Goal: Task Accomplishment & Management: Use online tool/utility

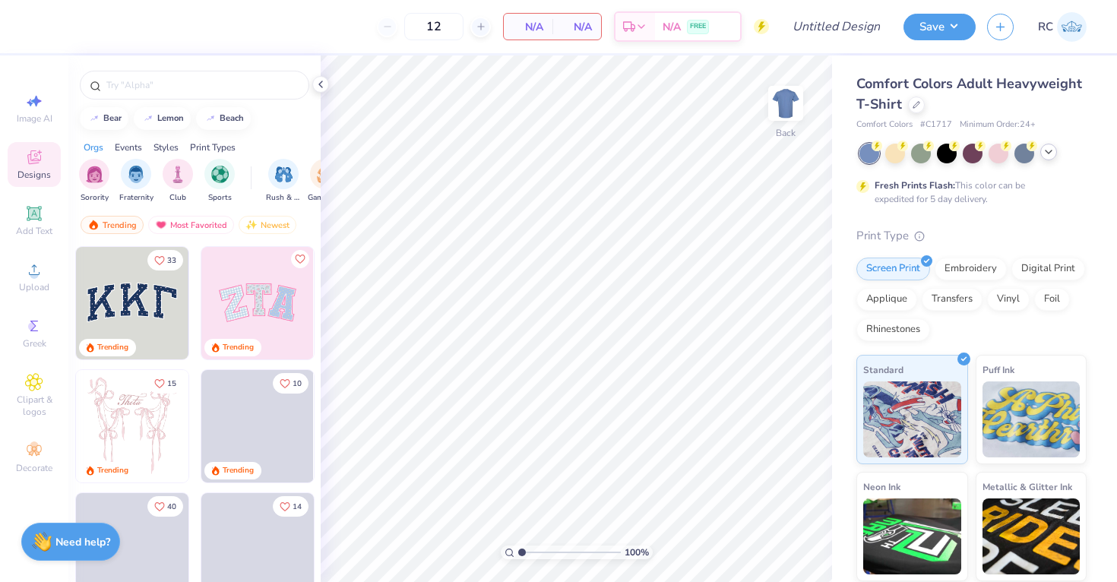
click at [1045, 154] on icon at bounding box center [1049, 152] width 12 height 12
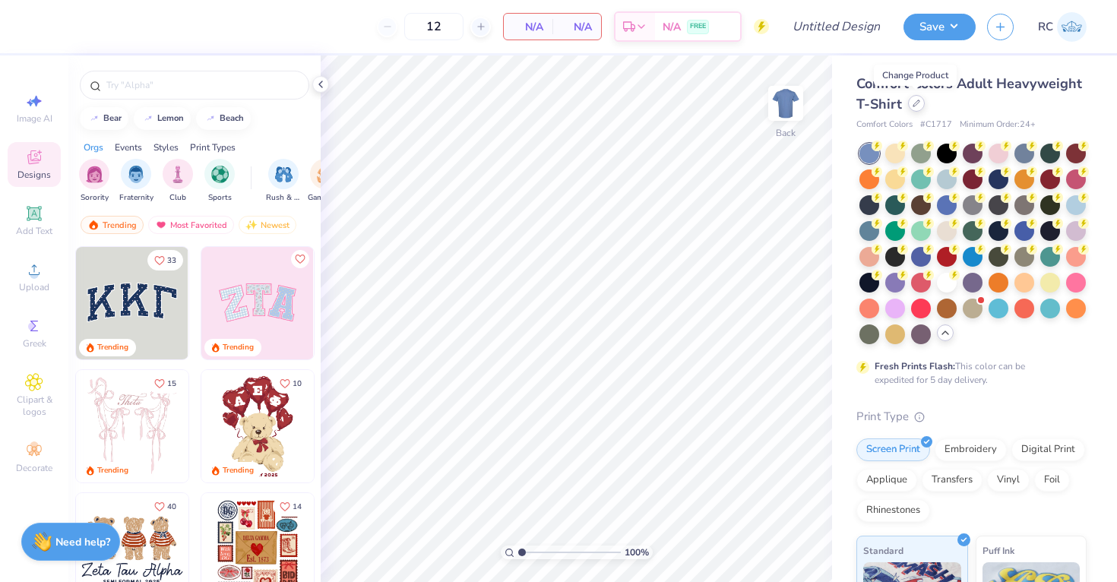
click at [911, 107] on div at bounding box center [916, 103] width 17 height 17
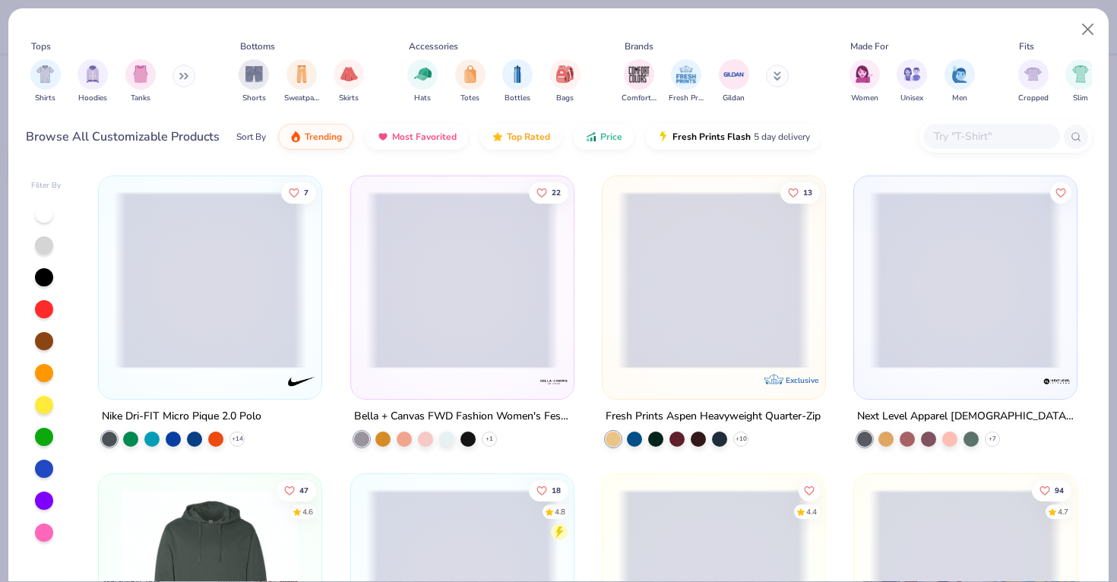
click at [968, 157] on div "Tops Shirts Hoodies Tanks Bottoms Shorts Sweatpants Skirts Accessories Hats Tot…" at bounding box center [558, 86] width 1101 height 156
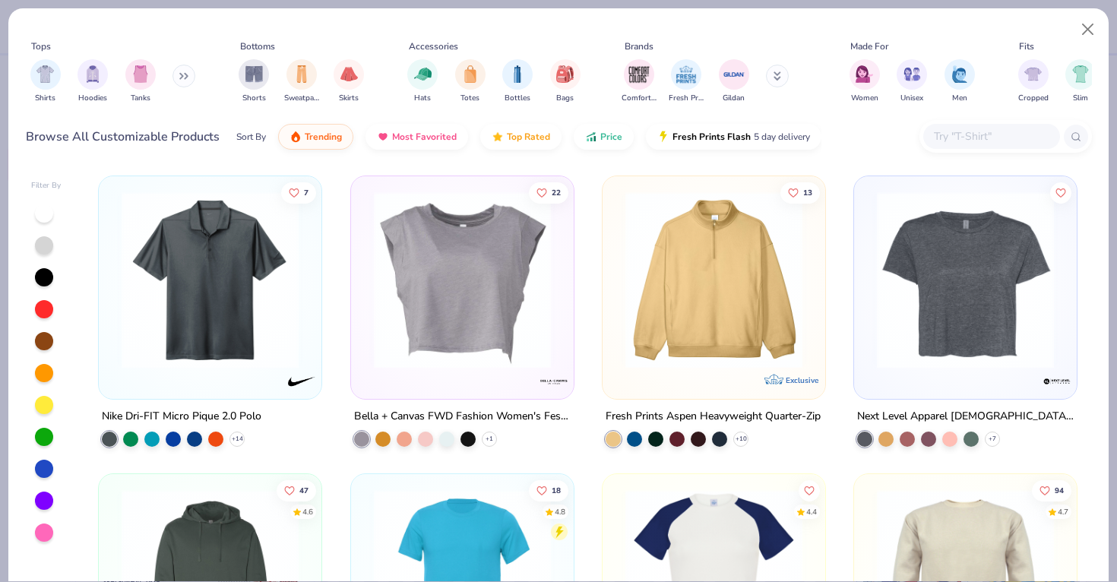
click at [968, 148] on div at bounding box center [992, 136] width 137 height 25
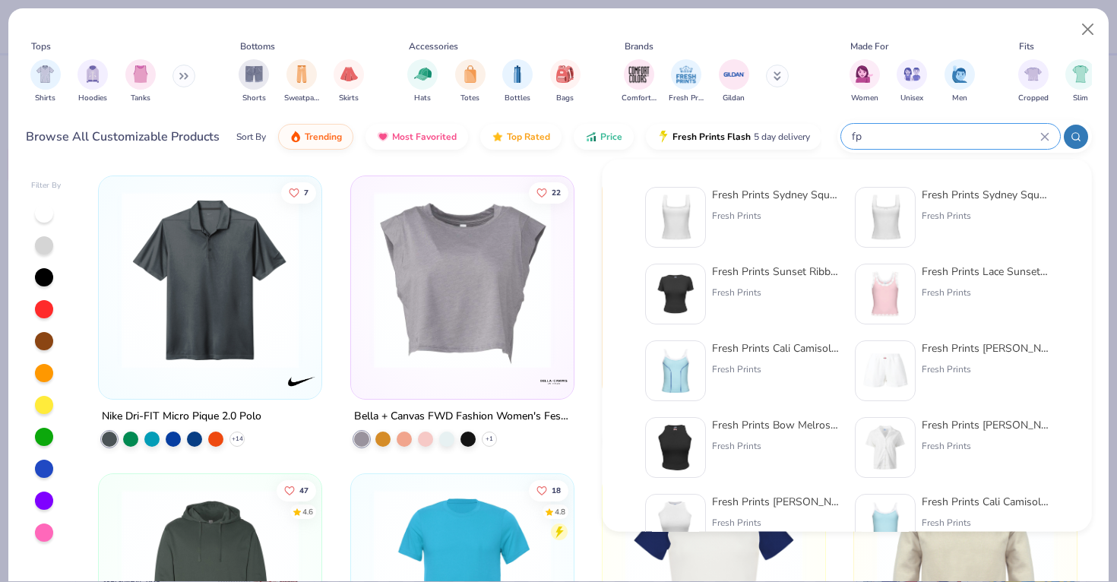
type input "f"
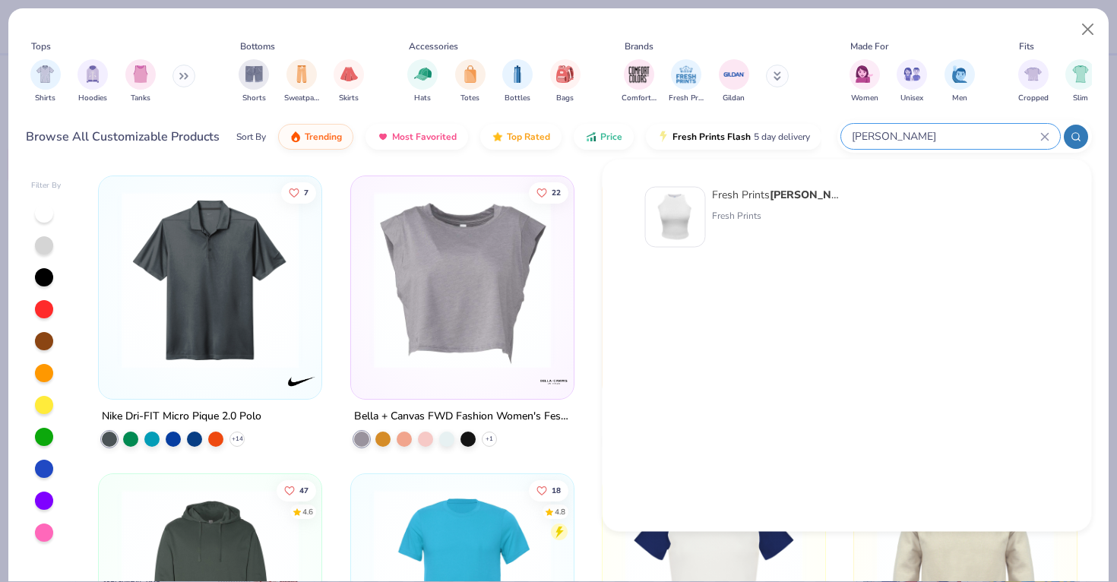
type input "[PERSON_NAME]"
click at [775, 225] on div "Fresh Prints [PERSON_NAME] Tank Top Fresh Prints" at bounding box center [776, 217] width 128 height 61
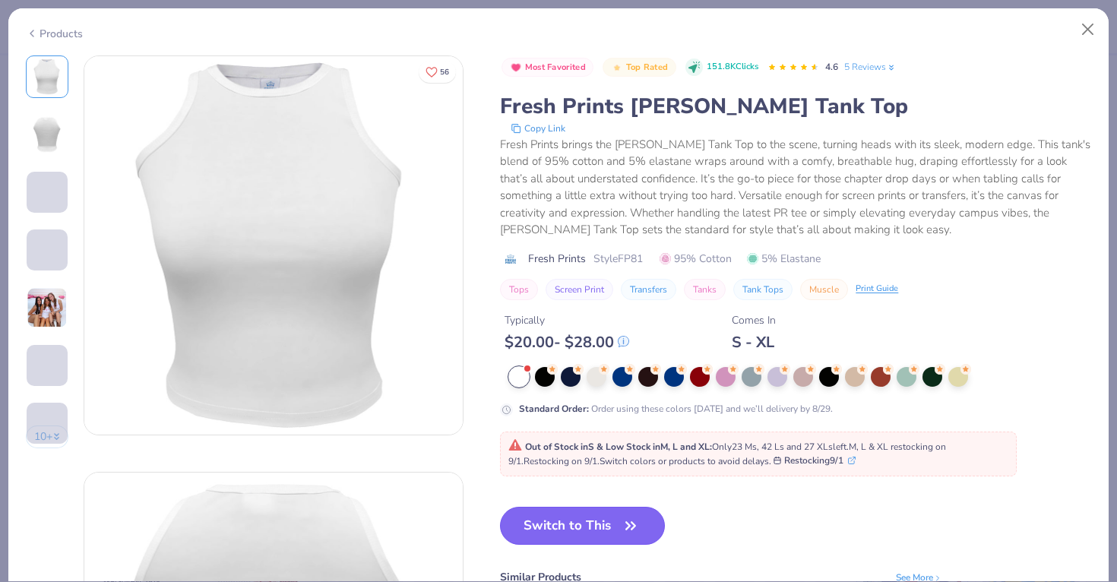
click at [565, 522] on button "Switch to This" at bounding box center [582, 526] width 165 height 38
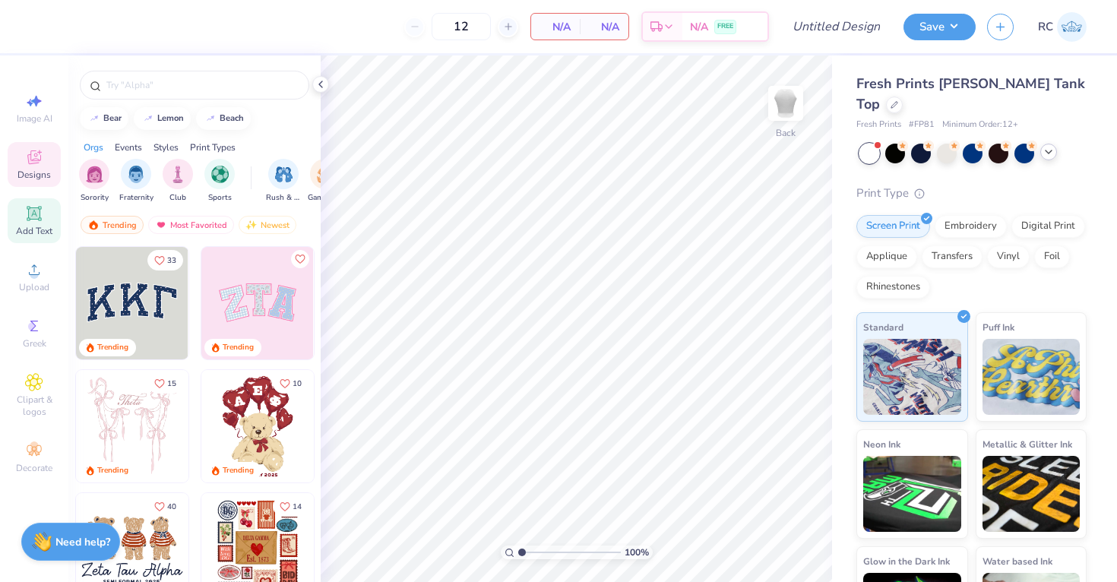
click at [37, 222] on icon at bounding box center [34, 213] width 18 height 18
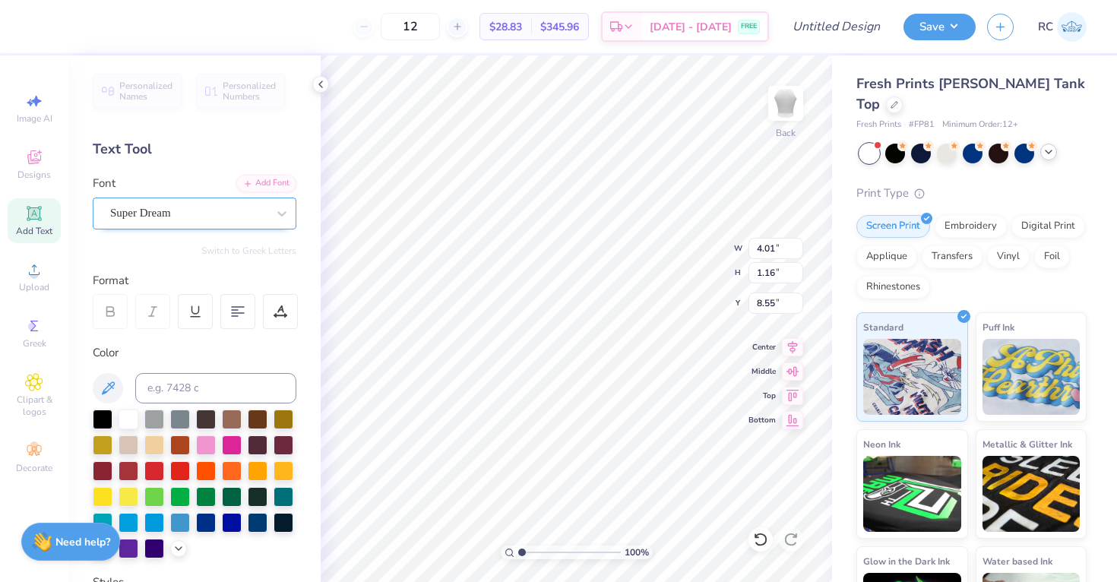
scroll to position [0, 1]
click at [182, 206] on div "Super Dream" at bounding box center [189, 213] width 160 height 24
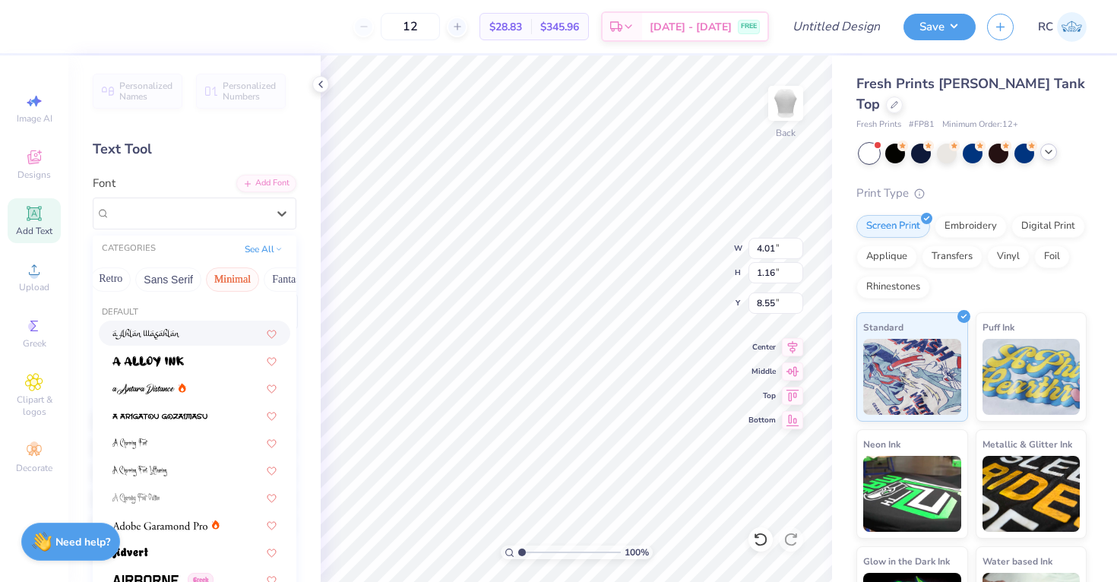
scroll to position [0, 447]
click at [116, 286] on button "Minimal" at bounding box center [110, 280] width 53 height 24
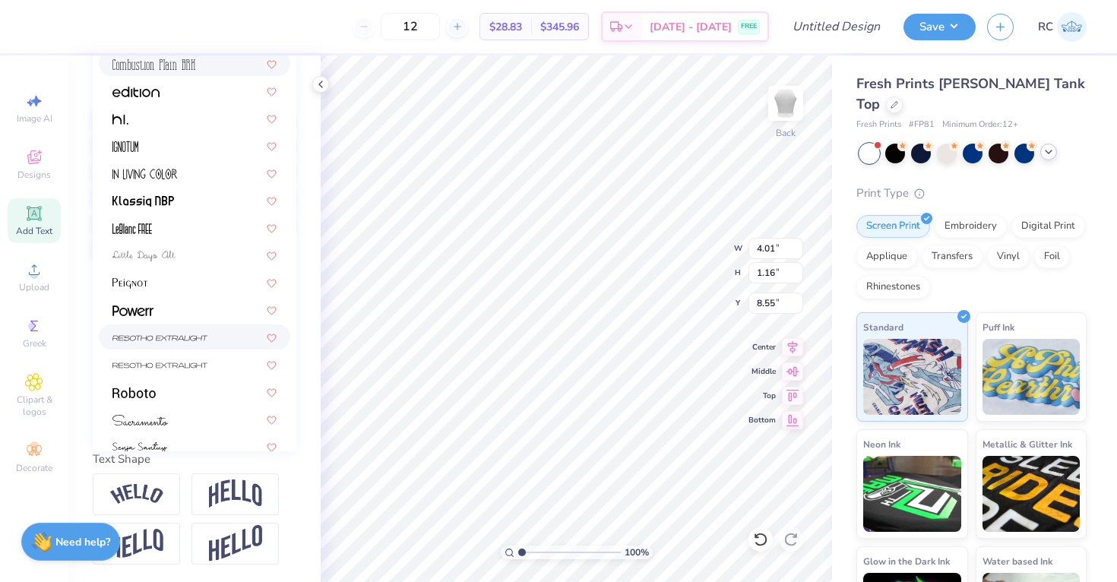
scroll to position [290, 0]
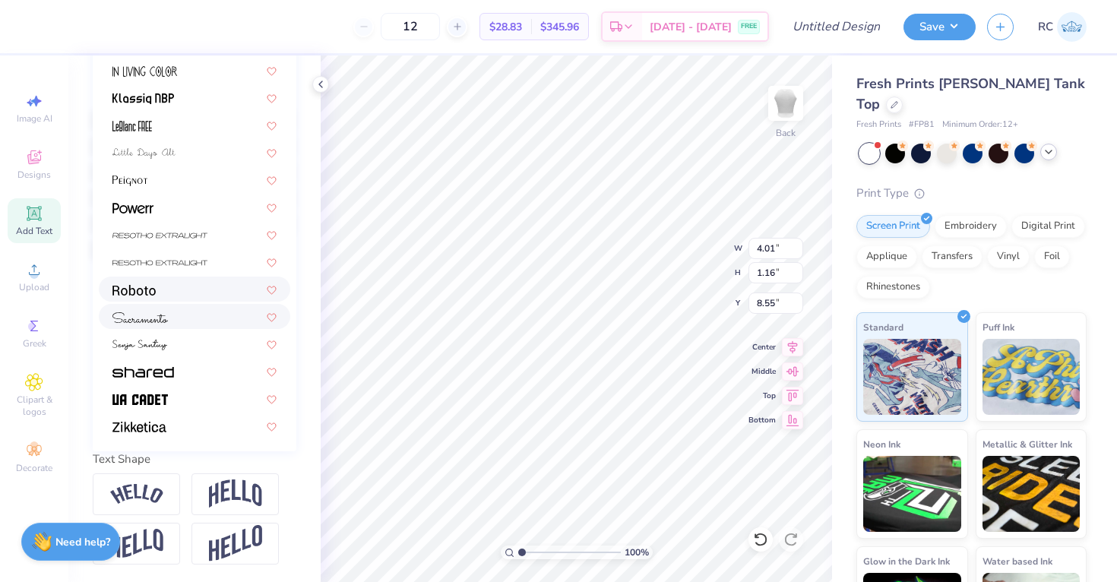
click at [155, 320] on img at bounding box center [140, 317] width 55 height 11
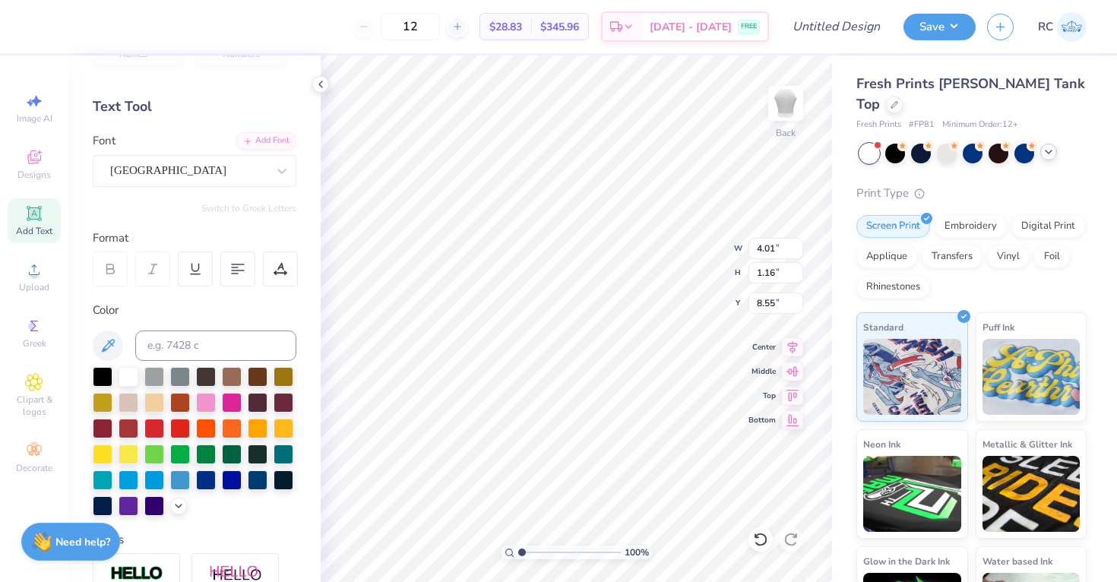
scroll to position [0, 0]
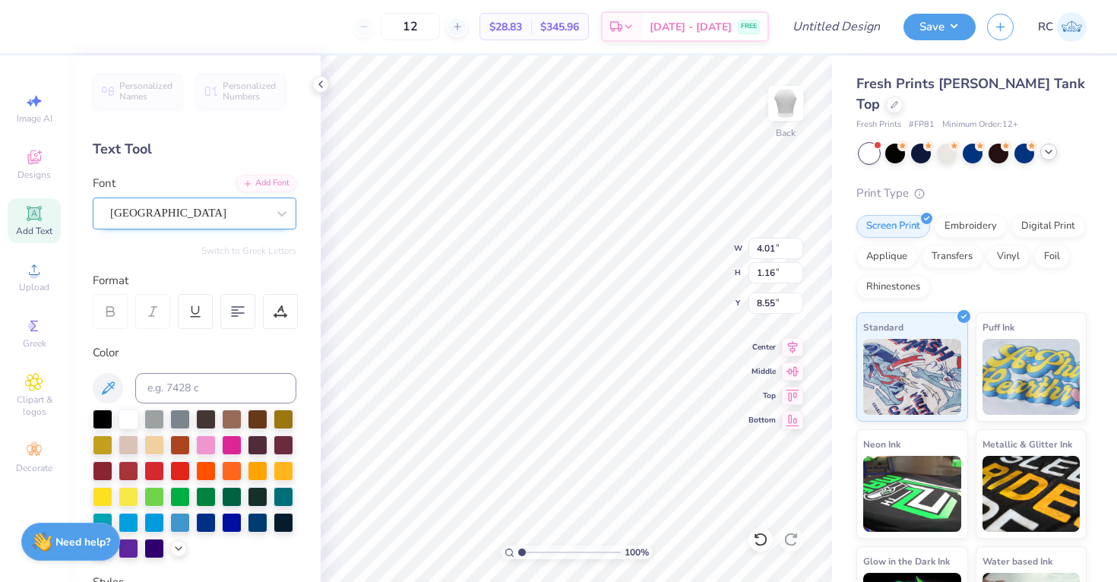
click at [157, 212] on div "[GEOGRAPHIC_DATA]" at bounding box center [189, 213] width 160 height 24
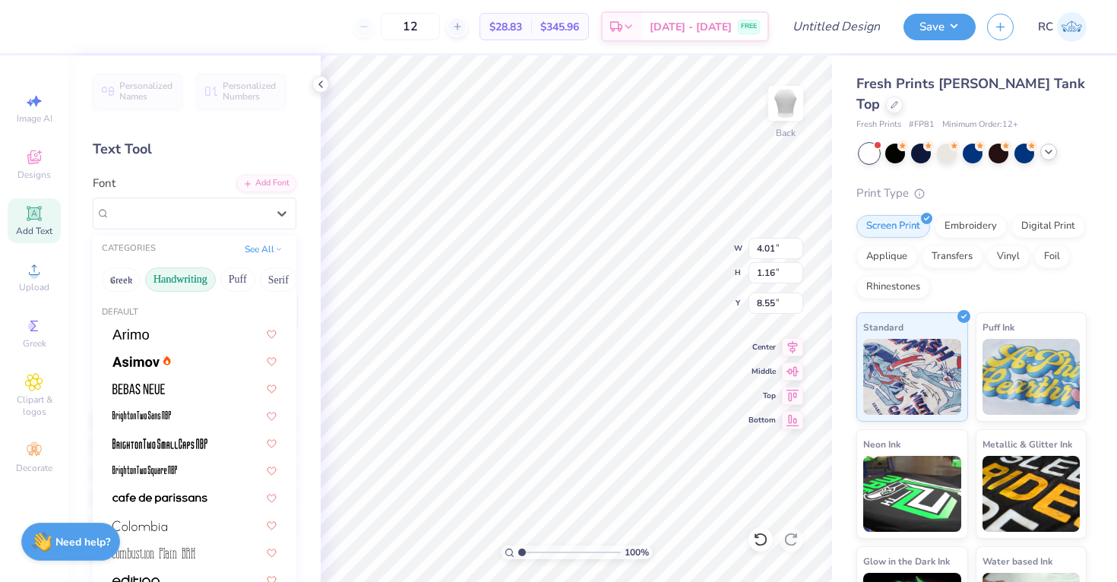
click at [166, 277] on button "Handwriting" at bounding box center [180, 280] width 71 height 24
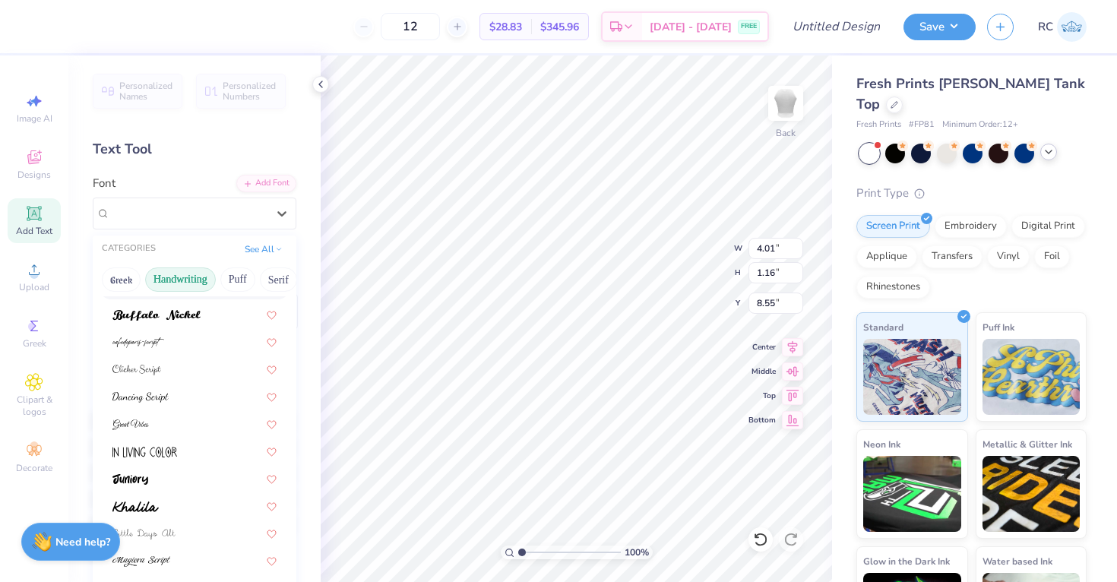
scroll to position [129, 0]
click at [169, 367] on div at bounding box center [195, 368] width 164 height 16
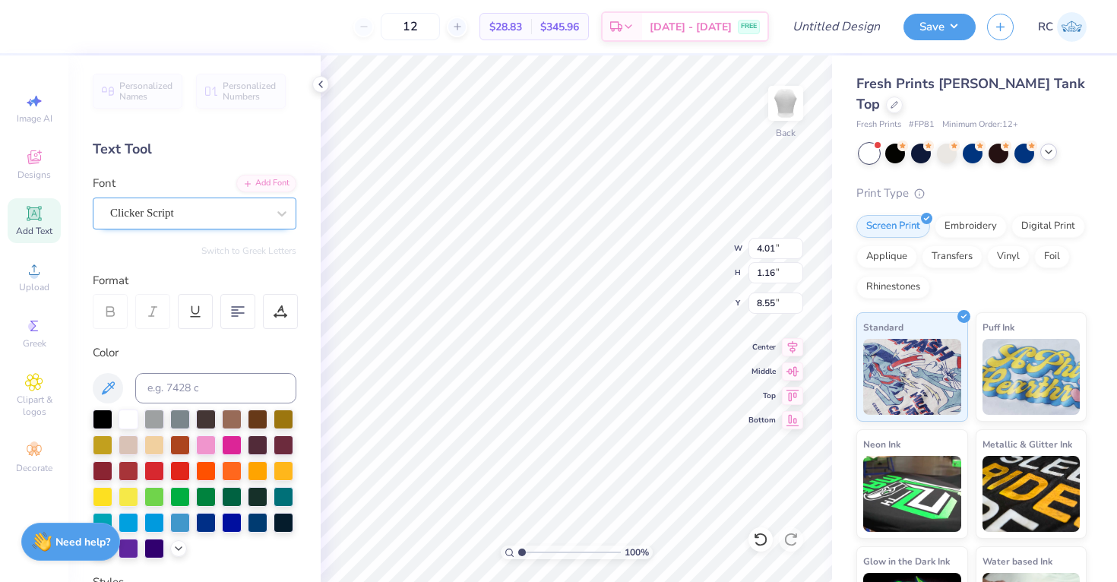
click at [173, 221] on div "Clicker Script" at bounding box center [189, 213] width 160 height 24
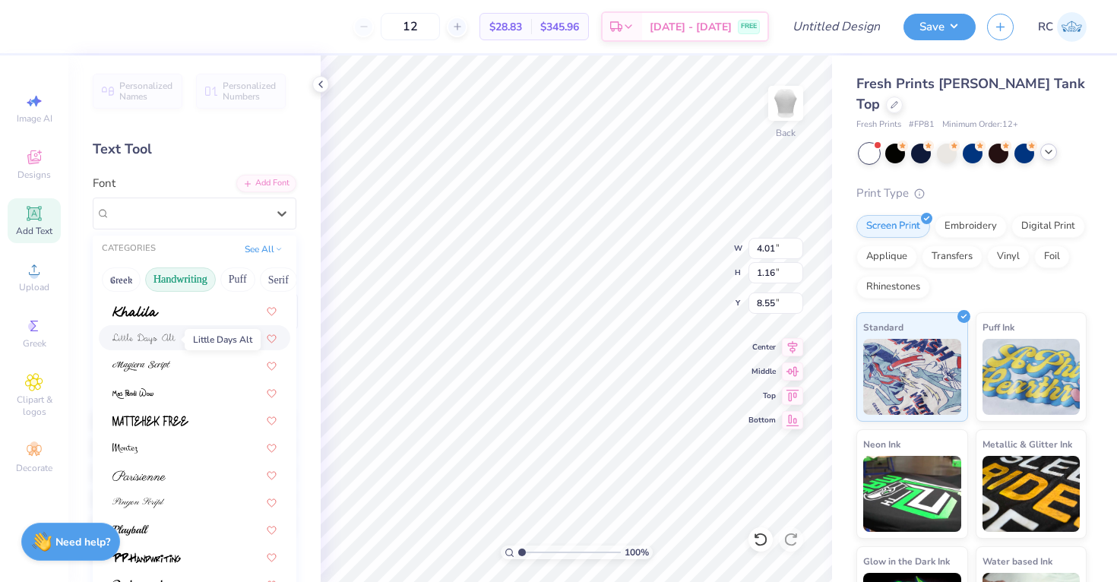
scroll to position [345, 0]
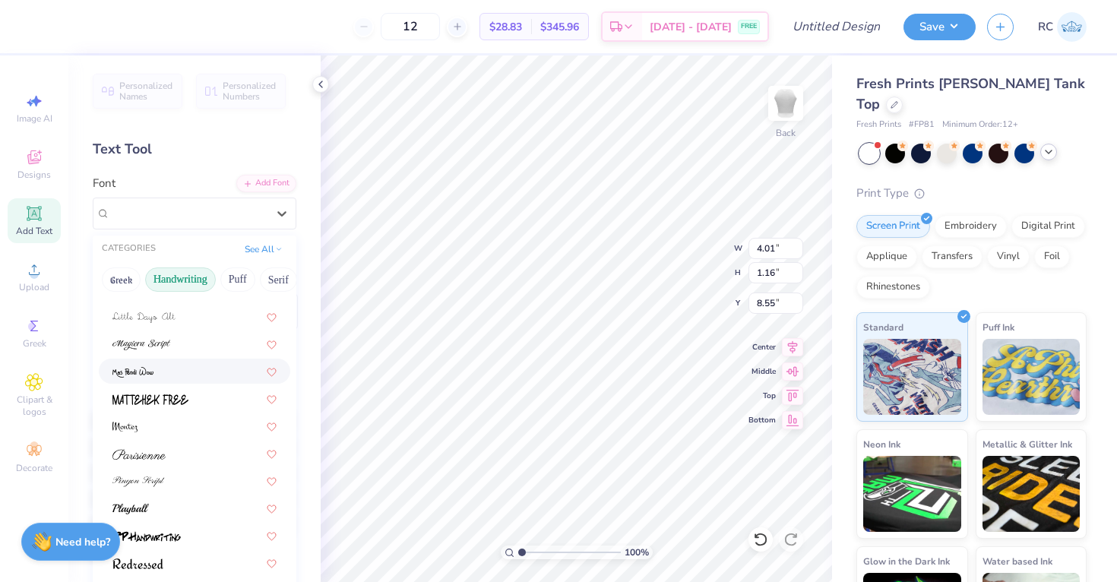
click at [173, 357] on div "Clicker Script Sacramento" at bounding box center [195, 358] width 204 height 764
click at [165, 348] on img at bounding box center [142, 345] width 58 height 11
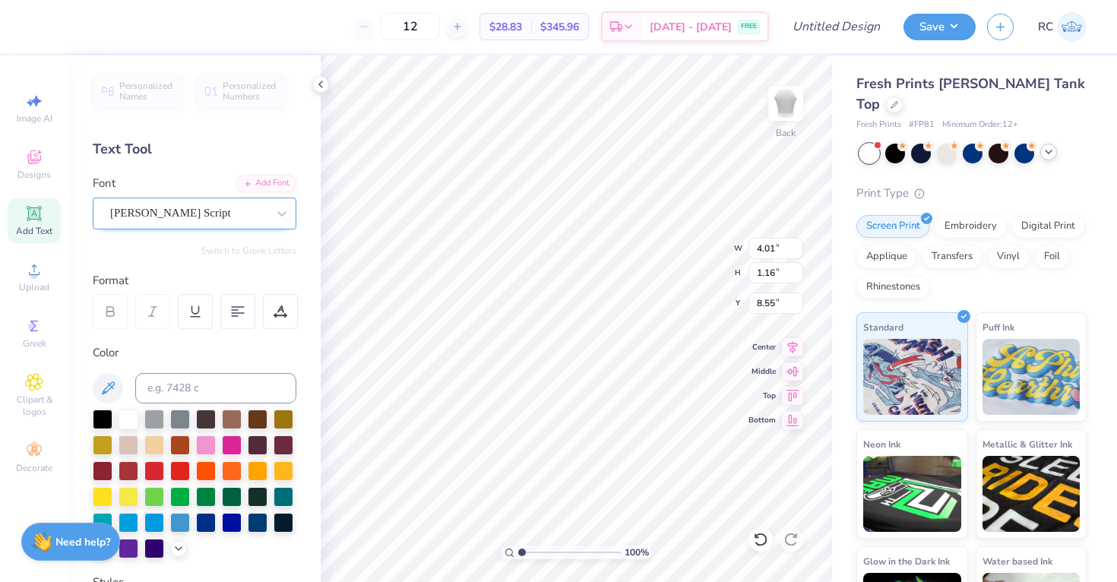
click at [188, 214] on div "[PERSON_NAME] Script" at bounding box center [189, 213] width 160 height 24
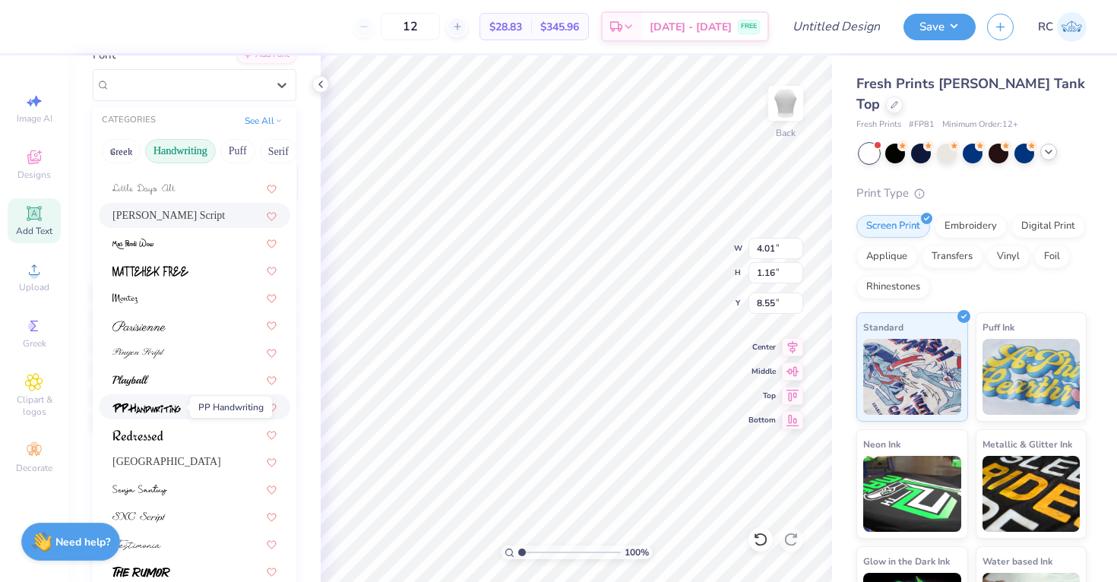
scroll to position [301, 0]
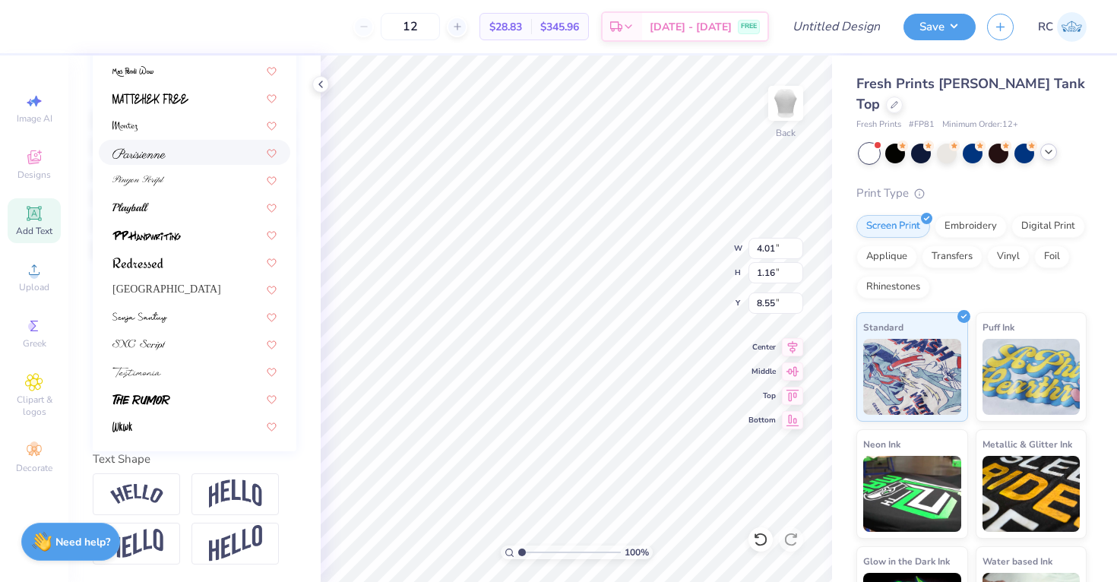
click at [187, 161] on div at bounding box center [195, 152] width 192 height 25
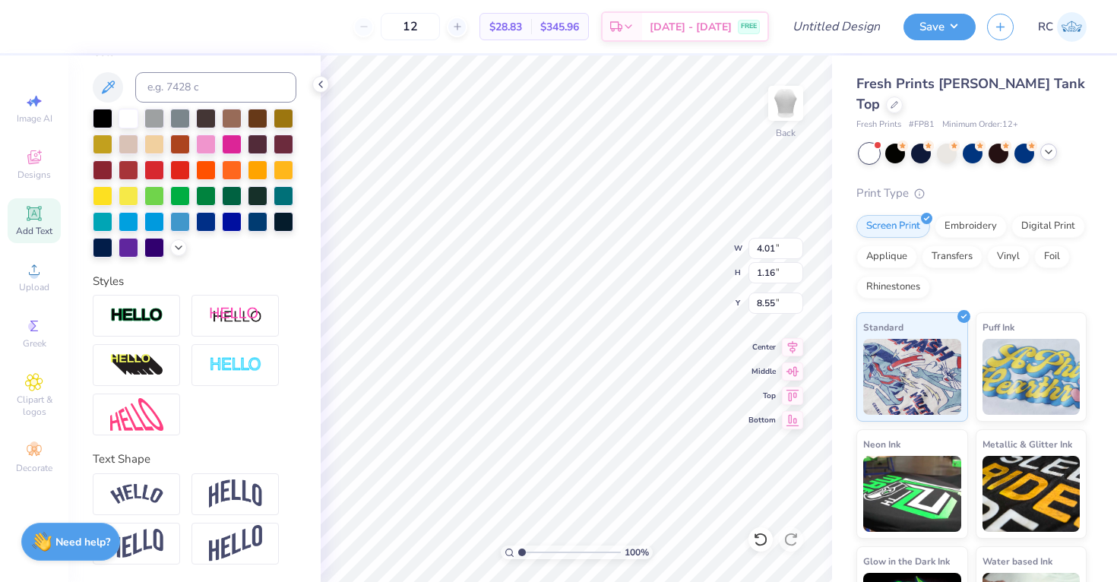
scroll to position [0, 0]
type textarea "Aephi"
type input "3.00"
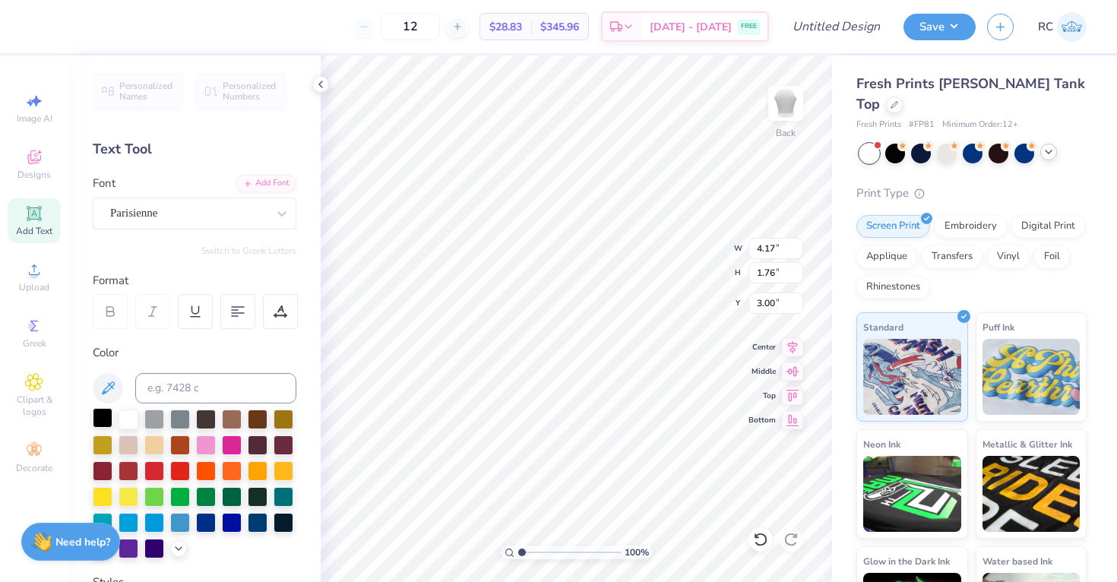
click at [103, 423] on div at bounding box center [103, 418] width 20 height 20
click at [772, 244] on input "4.17" at bounding box center [776, 248] width 55 height 21
type input "5.00"
type input "2.11"
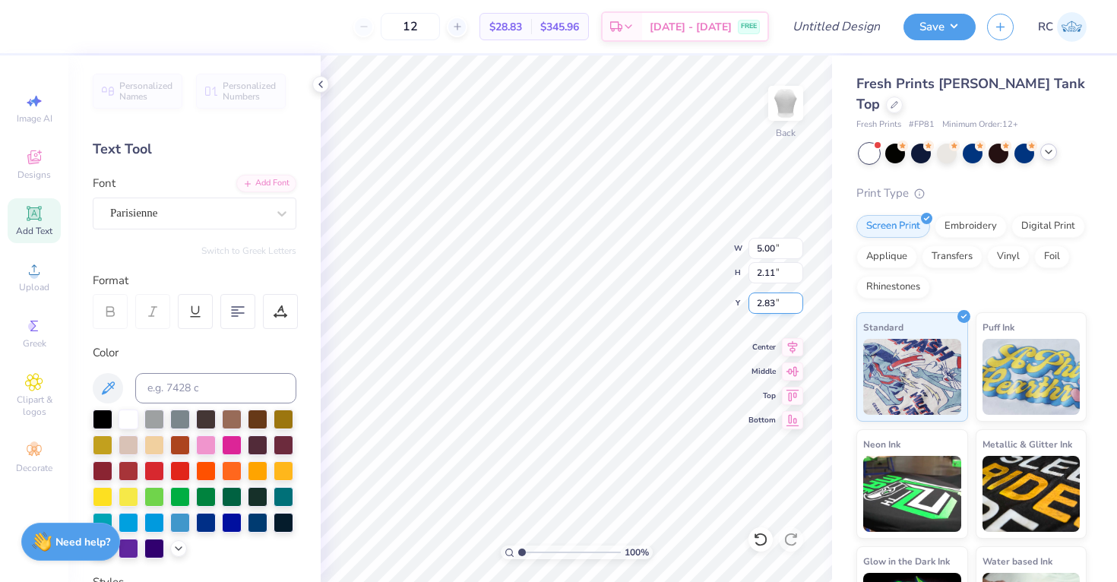
click at [775, 301] on input "2.83" at bounding box center [776, 303] width 55 height 21
type input "2"
type input "3.00"
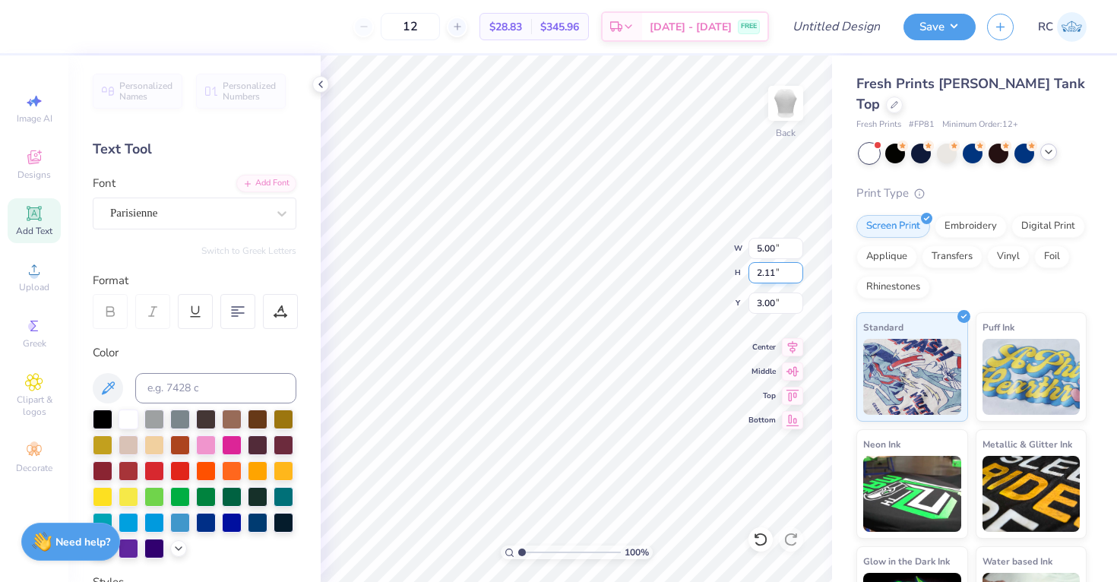
click at [689, 274] on div "100 % Back W 5.00 5.00 " H 2.11 2.11 " Y 3.00 3.00 " Center Middle Top Bottom" at bounding box center [577, 318] width 512 height 527
click at [867, 34] on input "Design Title" at bounding box center [855, 26] width 74 height 30
type input "OSU AEPHI Spring Recruitment Merch 2025"
click at [944, 49] on div "Save RC" at bounding box center [1011, 26] width 214 height 53
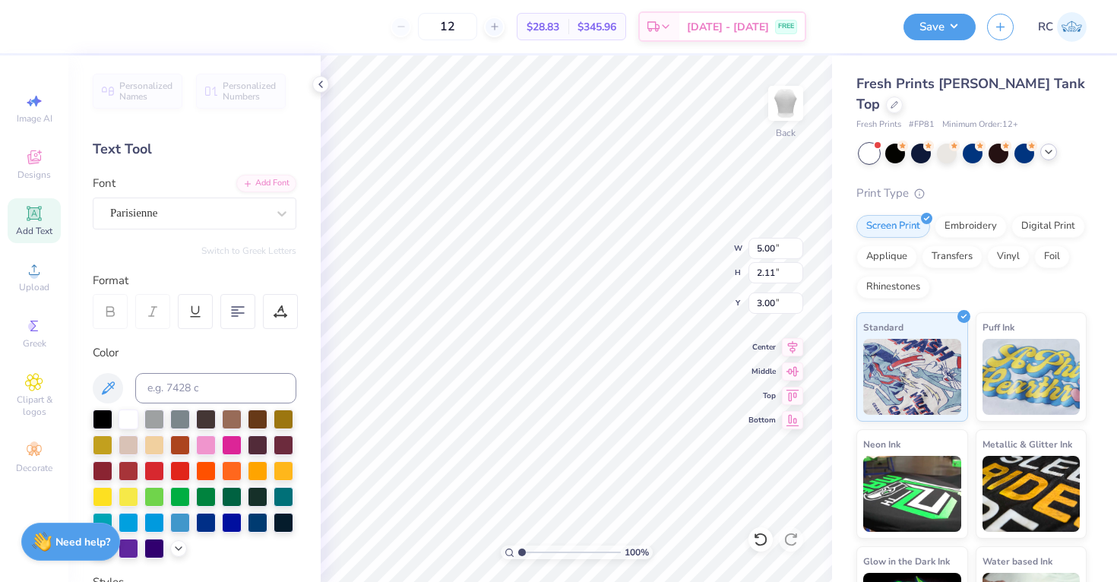
scroll to position [0, 0]
click at [944, 33] on button "Save" at bounding box center [940, 24] width 72 height 27
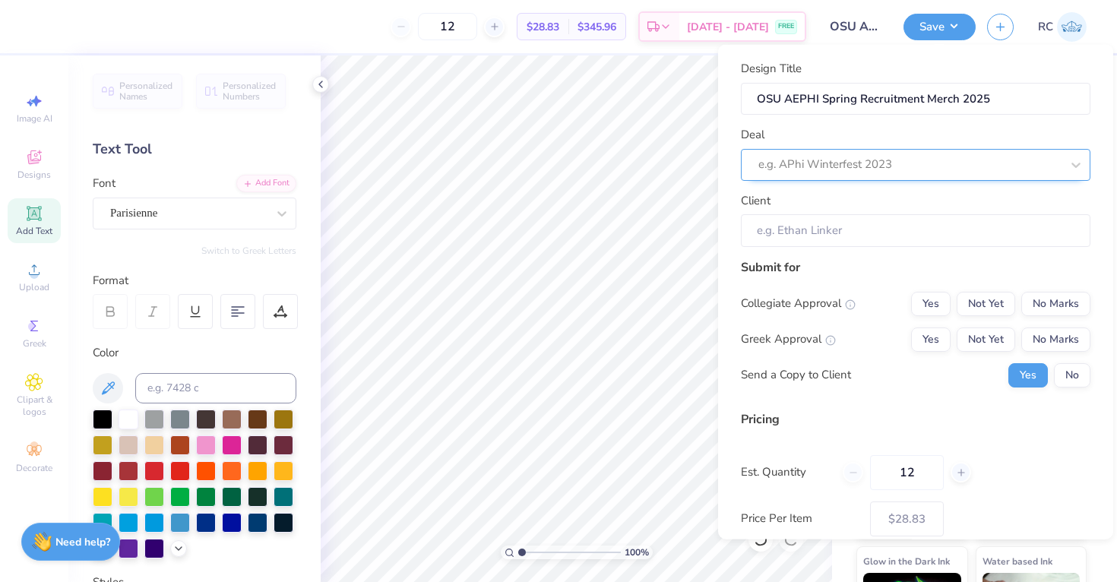
click at [921, 163] on div at bounding box center [910, 164] width 303 height 21
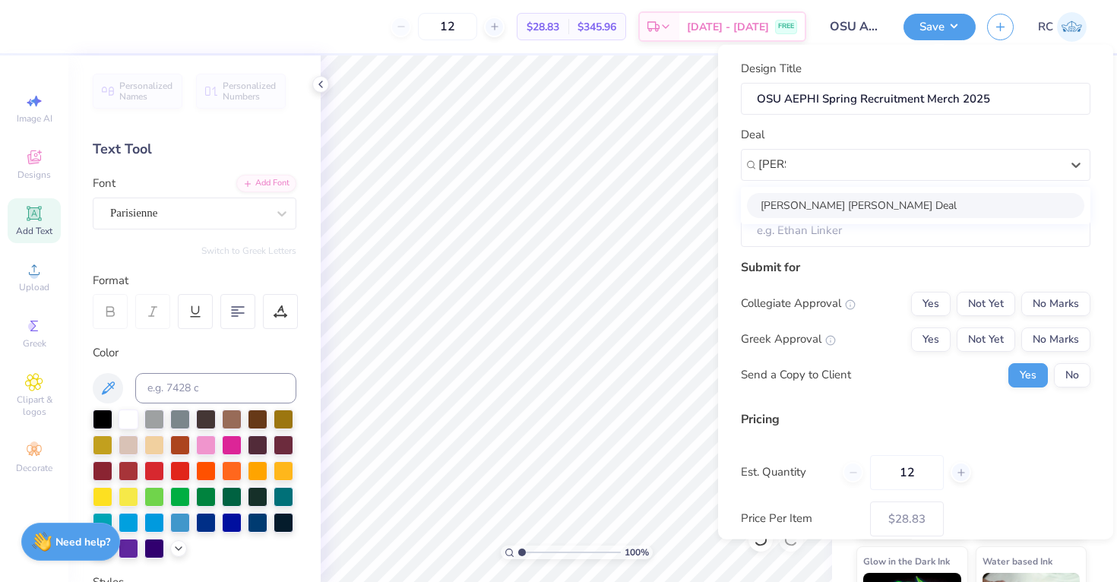
click at [836, 212] on div "[PERSON_NAME] [PERSON_NAME] Deal" at bounding box center [916, 204] width 338 height 25
type input "[PERSON_NAME]"
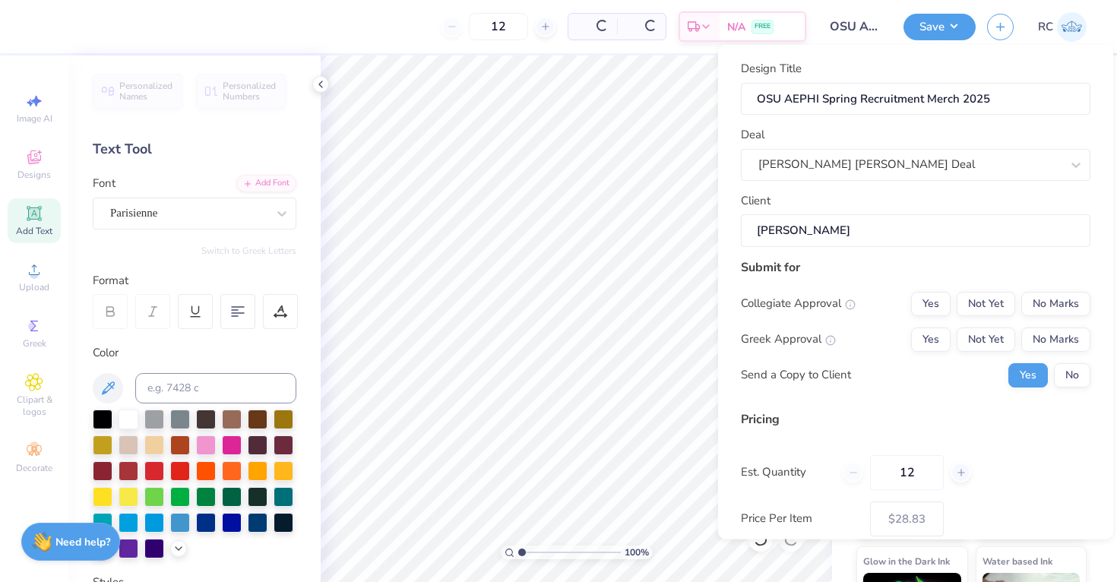
click at [829, 231] on input "[PERSON_NAME]" at bounding box center [916, 230] width 350 height 33
click at [1074, 311] on button "No Marks" at bounding box center [1056, 303] width 69 height 24
click at [931, 337] on button "Yes" at bounding box center [931, 339] width 40 height 24
type input "$28.83"
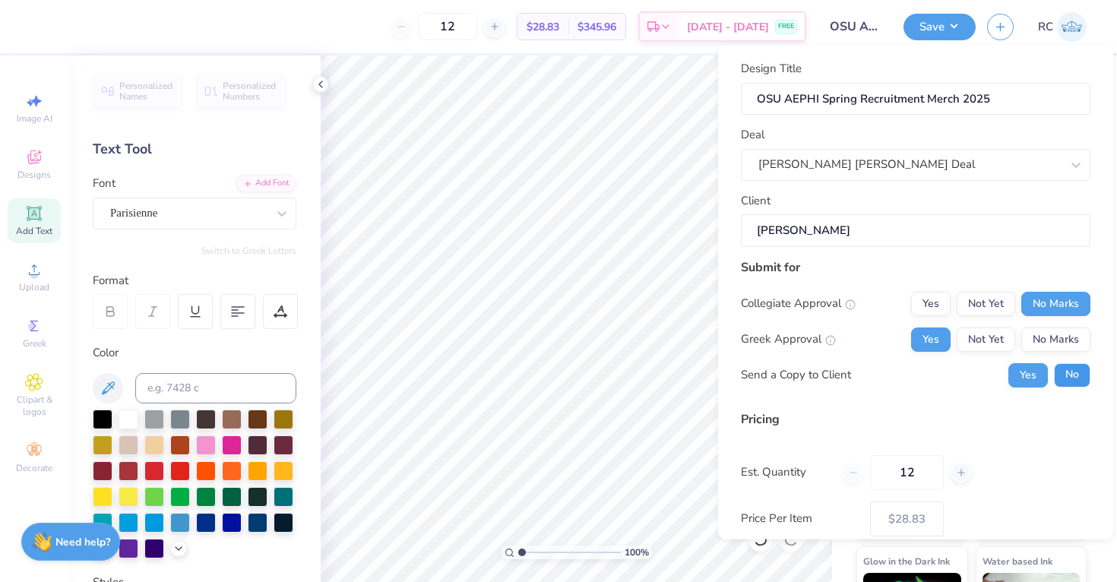
click at [1060, 382] on button "No" at bounding box center [1072, 375] width 36 height 24
click at [911, 464] on input "12" at bounding box center [907, 472] width 74 height 35
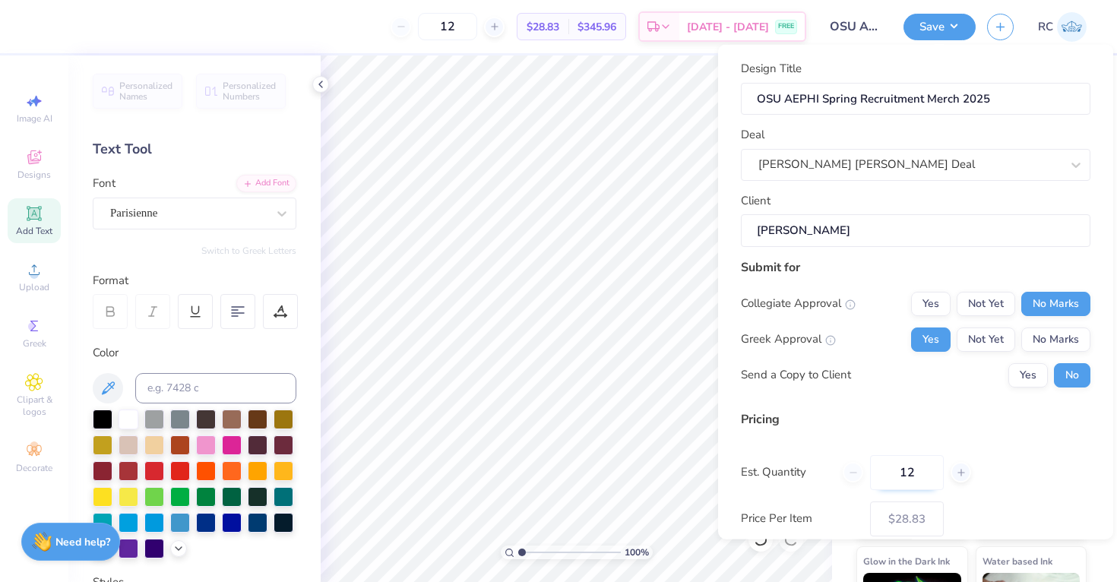
type input "1"
type input "0"
type input "0150"
type input "150"
type input "$18.43"
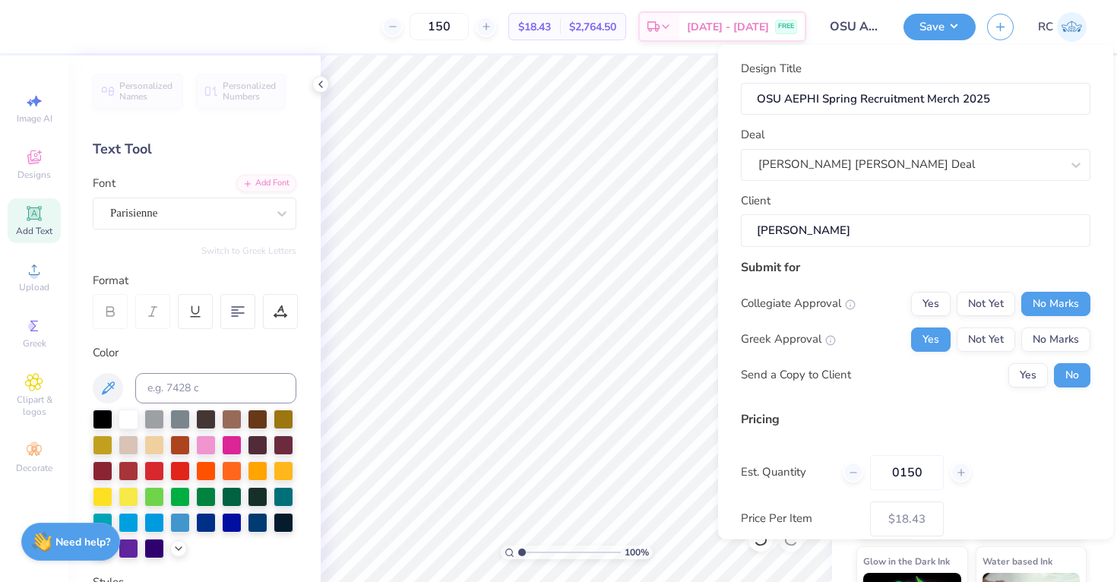
click at [968, 456] on div "0150" at bounding box center [907, 472] width 128 height 35
click at [898, 476] on input "0150" at bounding box center [907, 472] width 74 height 35
type input "150"
click at [1037, 440] on div "Pricing Est. Quantity 150 Price Per Item $18.43 Customers will see this price o…" at bounding box center [916, 485] width 350 height 151
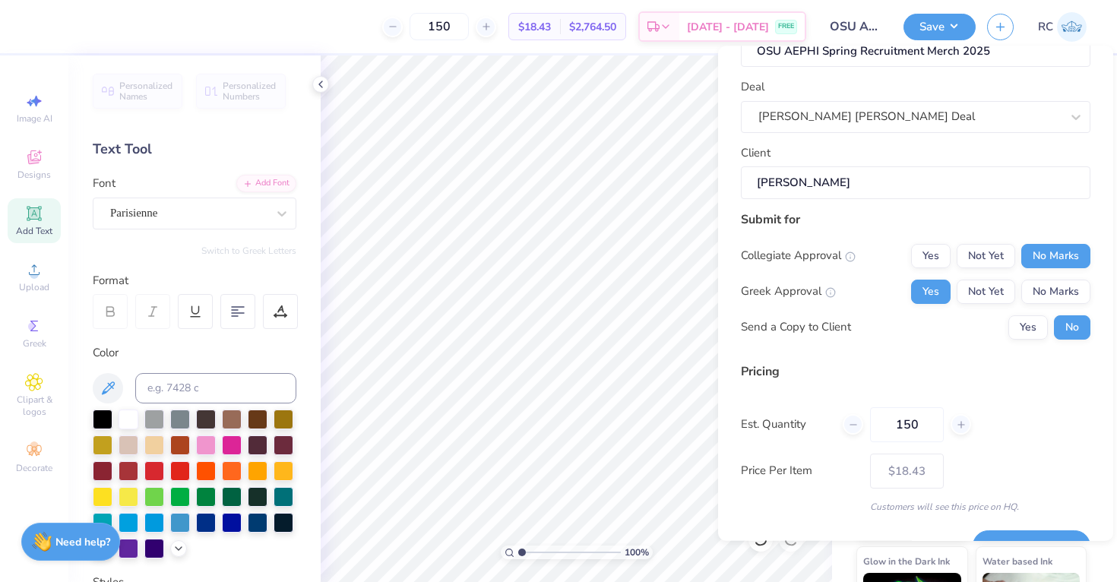
scroll to position [84, 0]
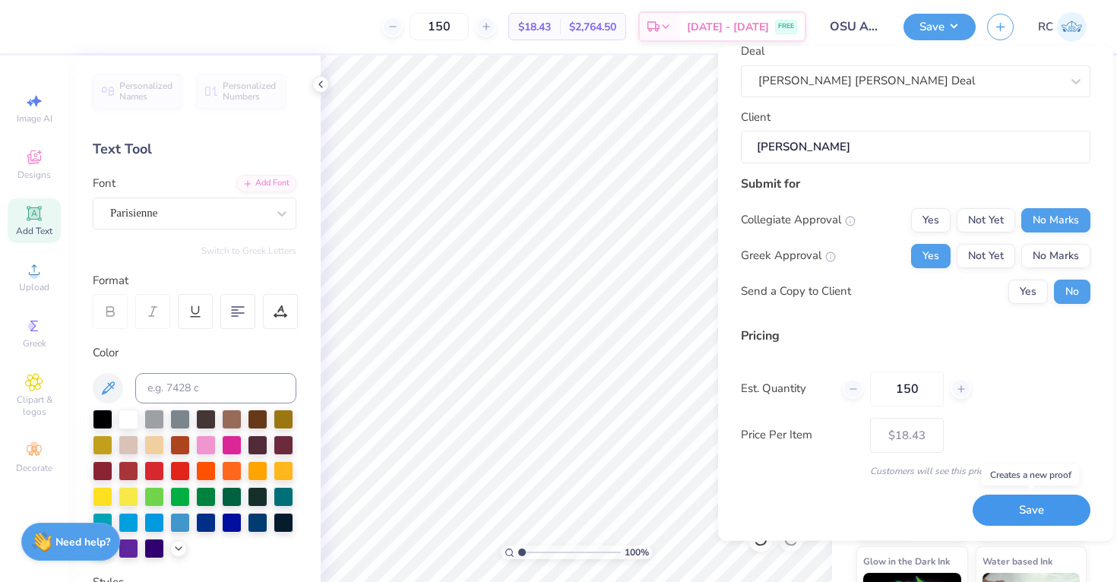
click at [1028, 512] on button "Save" at bounding box center [1032, 511] width 118 height 31
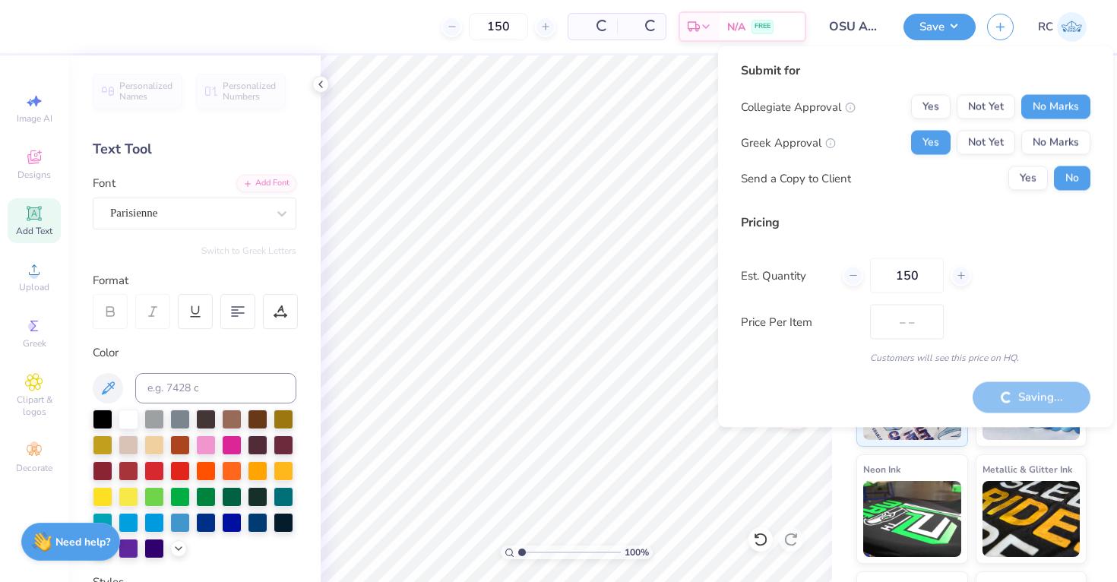
type input "$18.43"
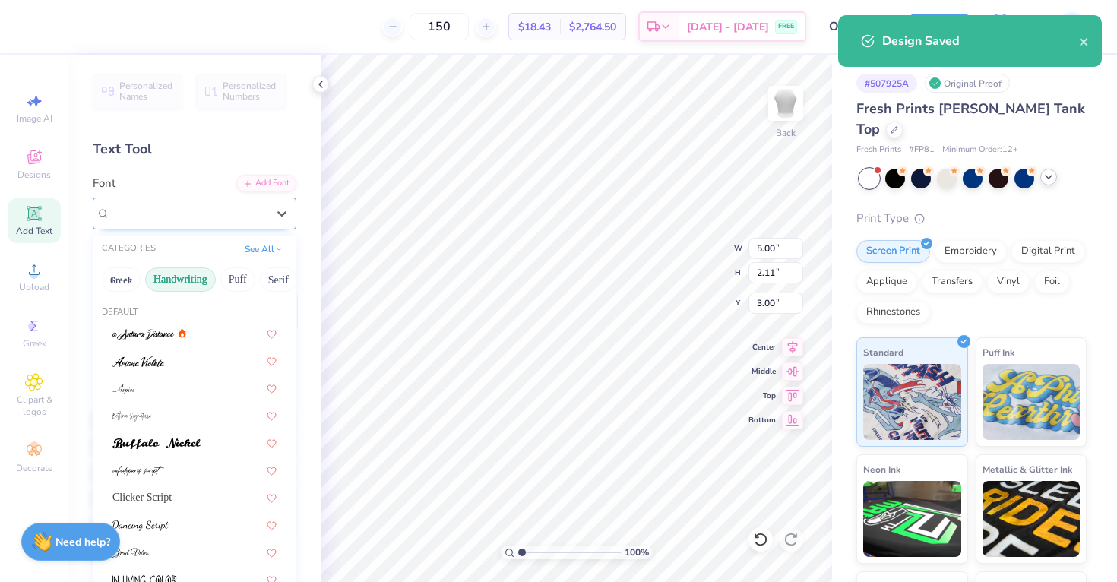
click at [208, 200] on div "Parisienne" at bounding box center [195, 214] width 204 height 32
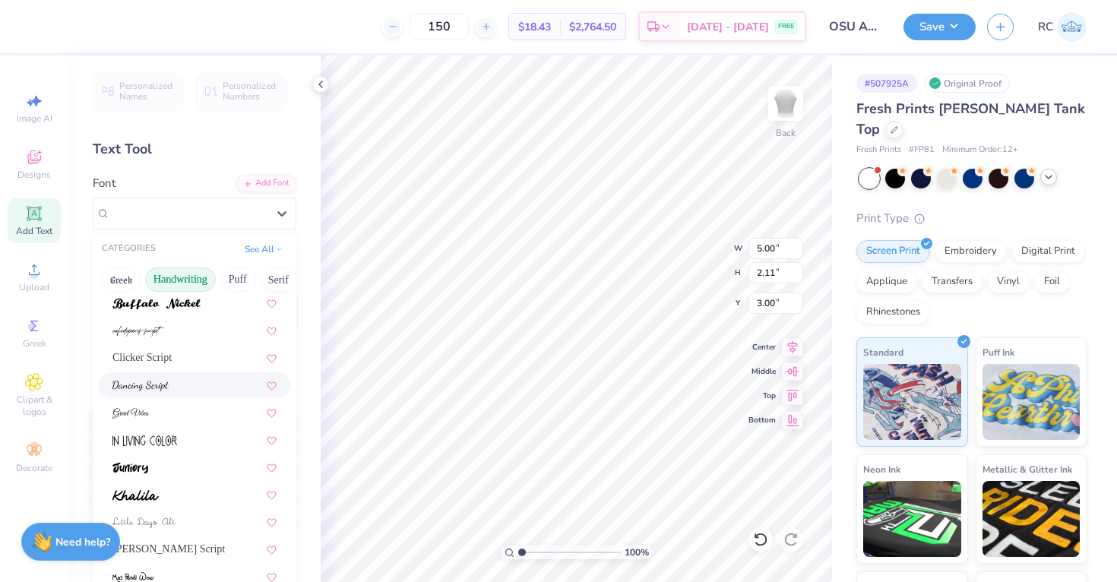
scroll to position [157, 0]
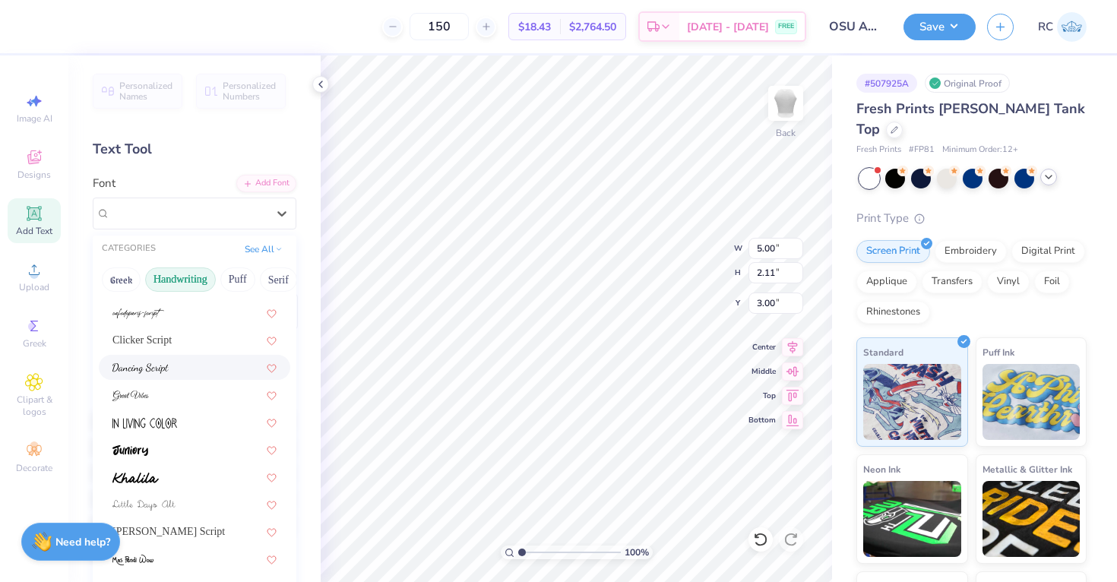
click at [191, 369] on div at bounding box center [195, 368] width 164 height 16
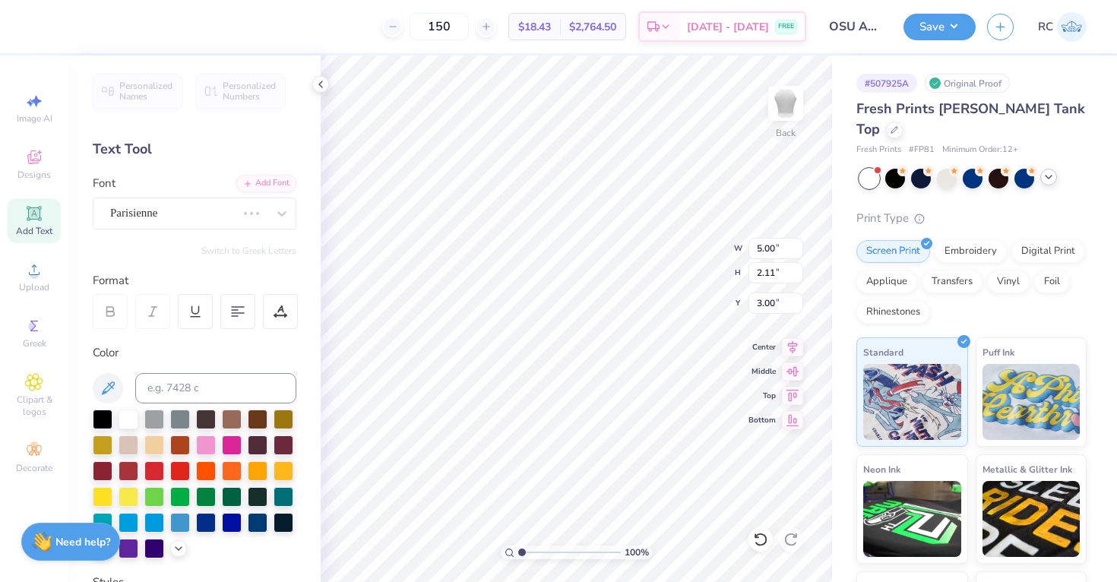
type input "4.03"
type input "1.98"
type input "3.06"
click at [930, 28] on button "Save" at bounding box center [940, 24] width 72 height 27
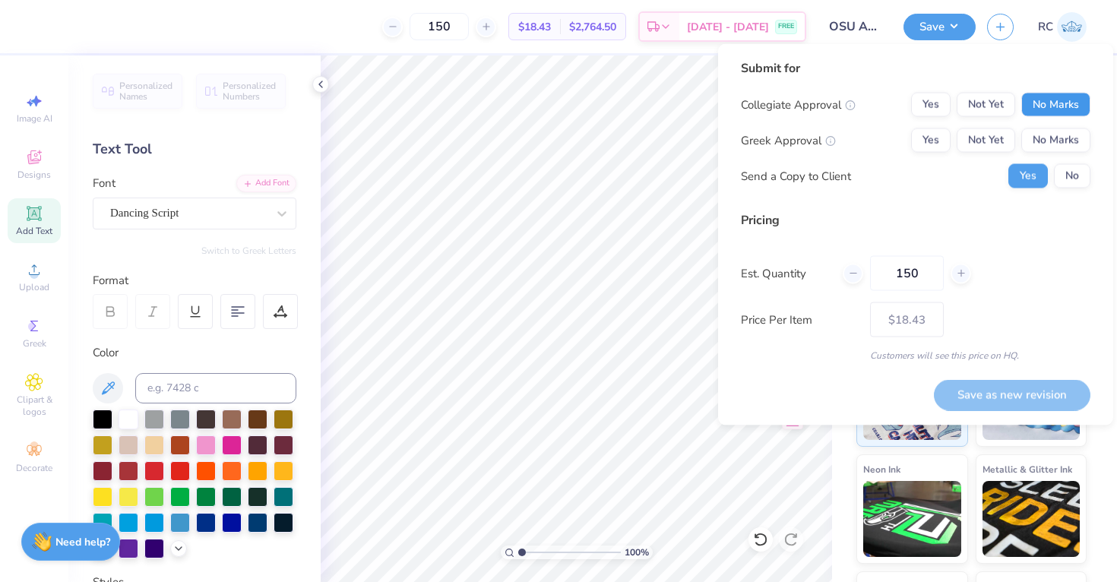
click at [1066, 97] on button "No Marks" at bounding box center [1056, 105] width 69 height 24
click at [940, 128] on button "Yes" at bounding box center [931, 140] width 40 height 24
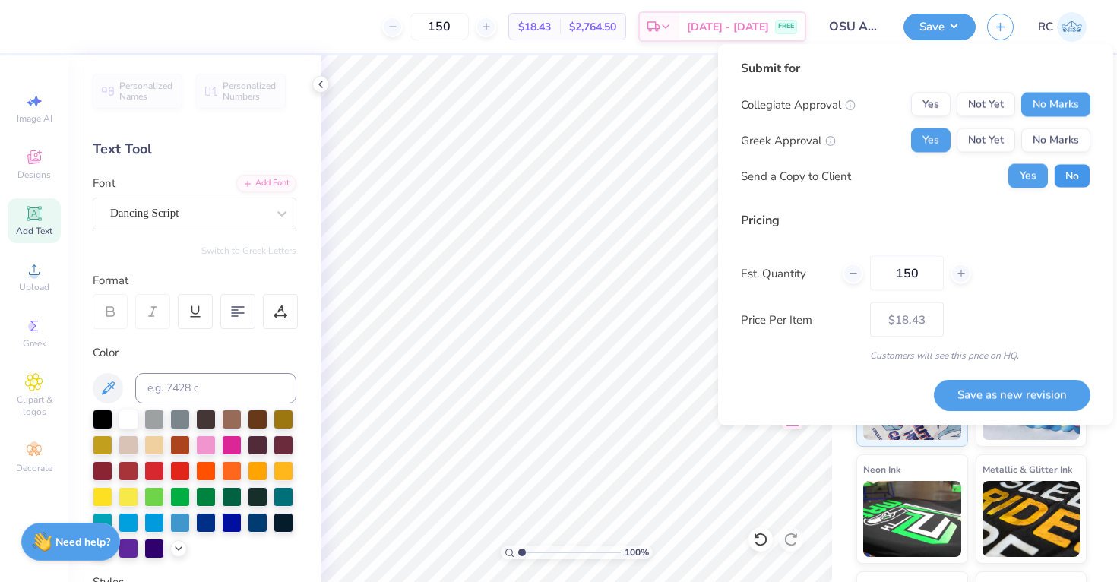
click at [1070, 174] on button "No" at bounding box center [1072, 176] width 36 height 24
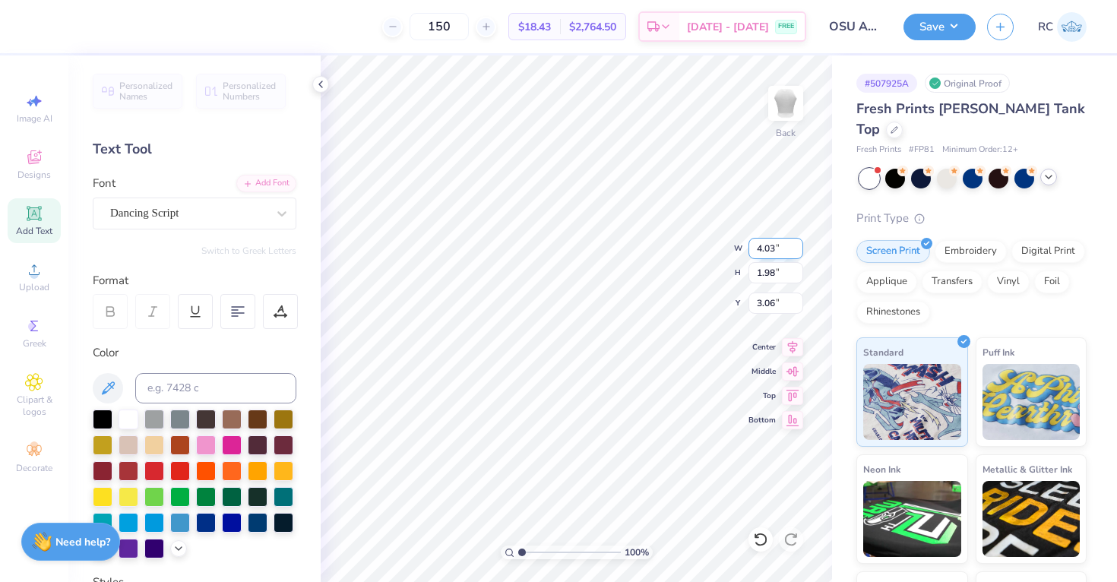
click at [763, 246] on input "4.03" at bounding box center [776, 248] width 55 height 21
click at [774, 303] on input "3.06" at bounding box center [776, 303] width 55 height 21
type input "3.00"
click at [775, 254] on input "4.03" at bounding box center [776, 248] width 55 height 21
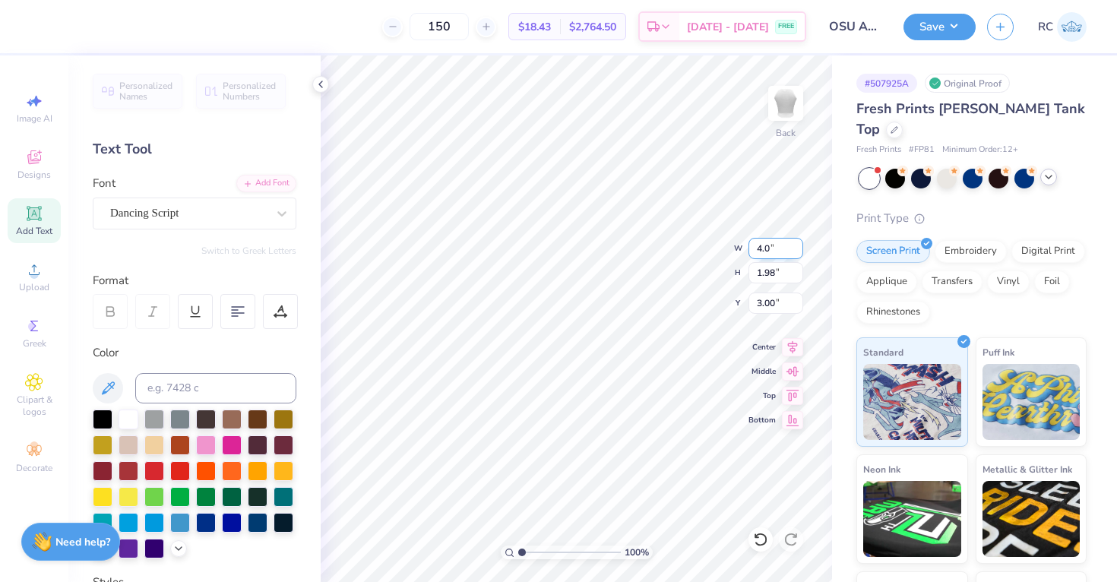
type input "4.00"
type input "1.97"
click at [772, 303] on input "3.01" at bounding box center [776, 303] width 55 height 21
type input "3.00"
click at [664, 262] on div "100 % Back W 4.00 4.00 " H 1.97 1.97 " Y 3.00 3.00 " Center Middle Top Bottom" at bounding box center [577, 318] width 512 height 527
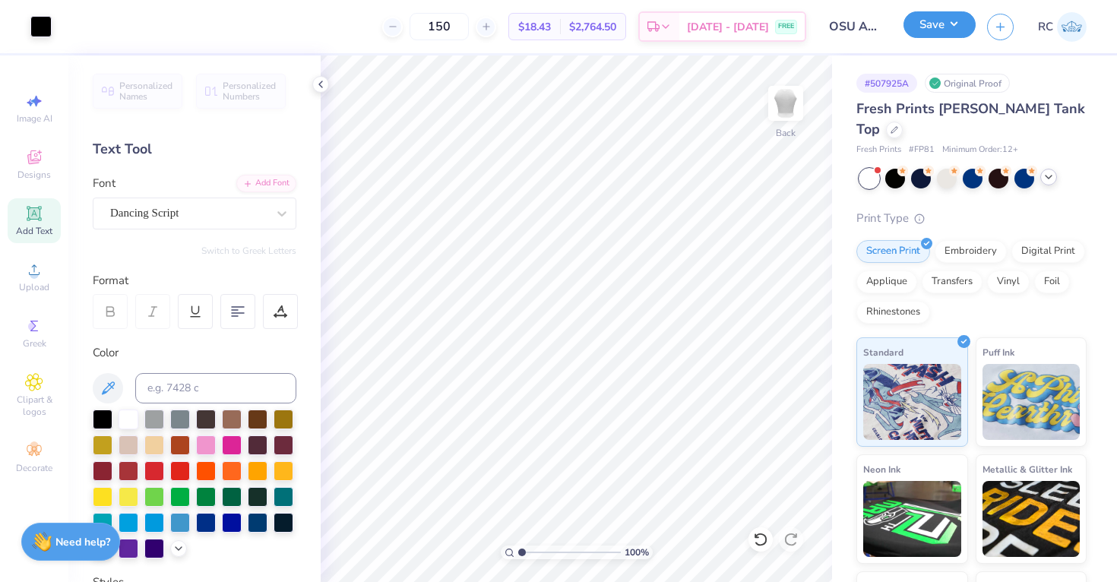
click at [945, 28] on button "Save" at bounding box center [940, 24] width 72 height 27
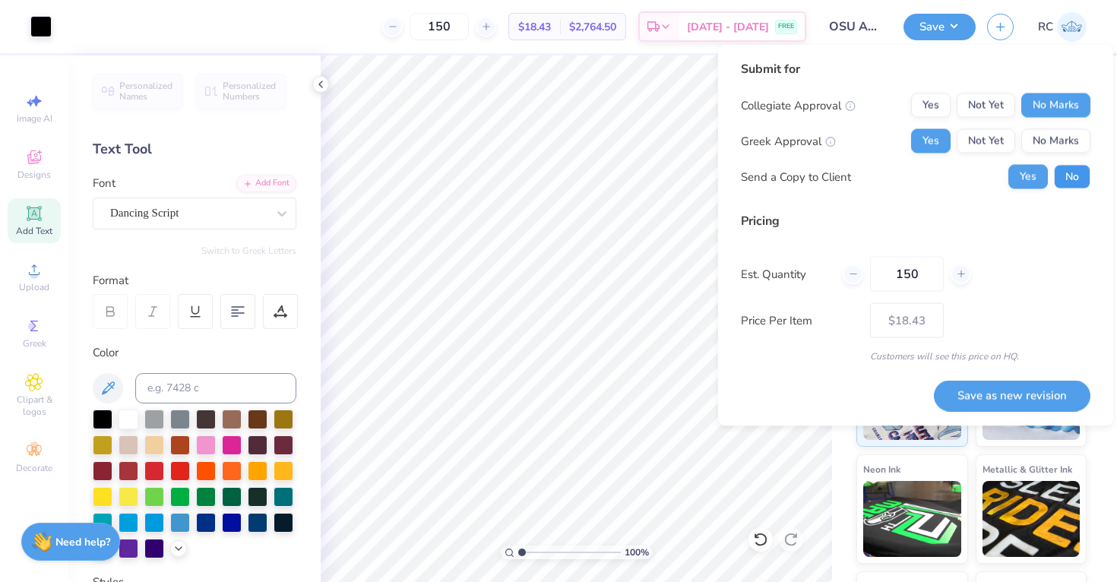
click at [1062, 177] on button "No" at bounding box center [1072, 177] width 36 height 24
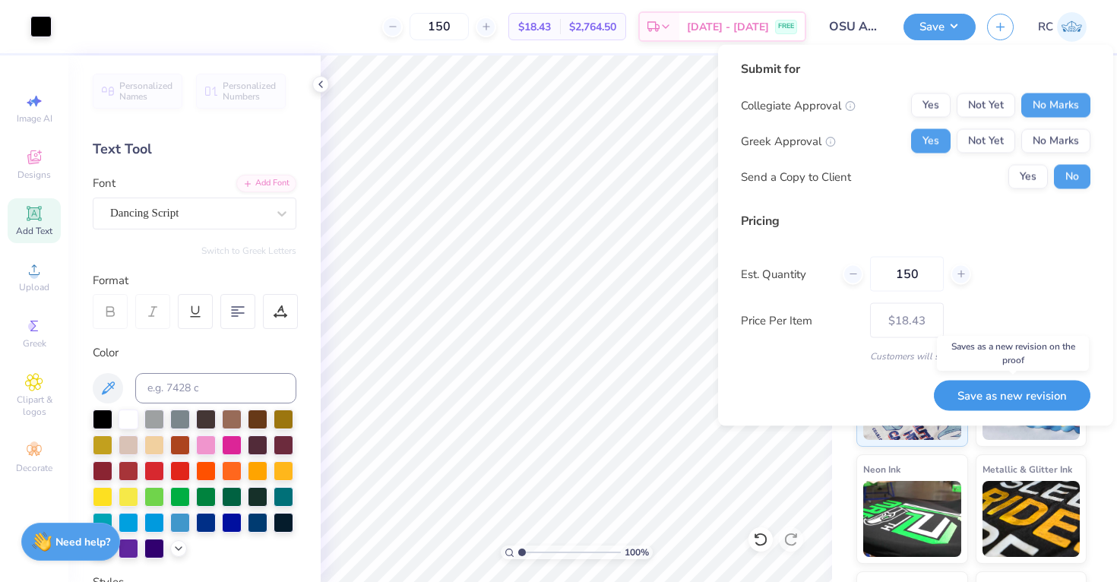
click at [1016, 399] on button "Save as new revision" at bounding box center [1012, 395] width 157 height 31
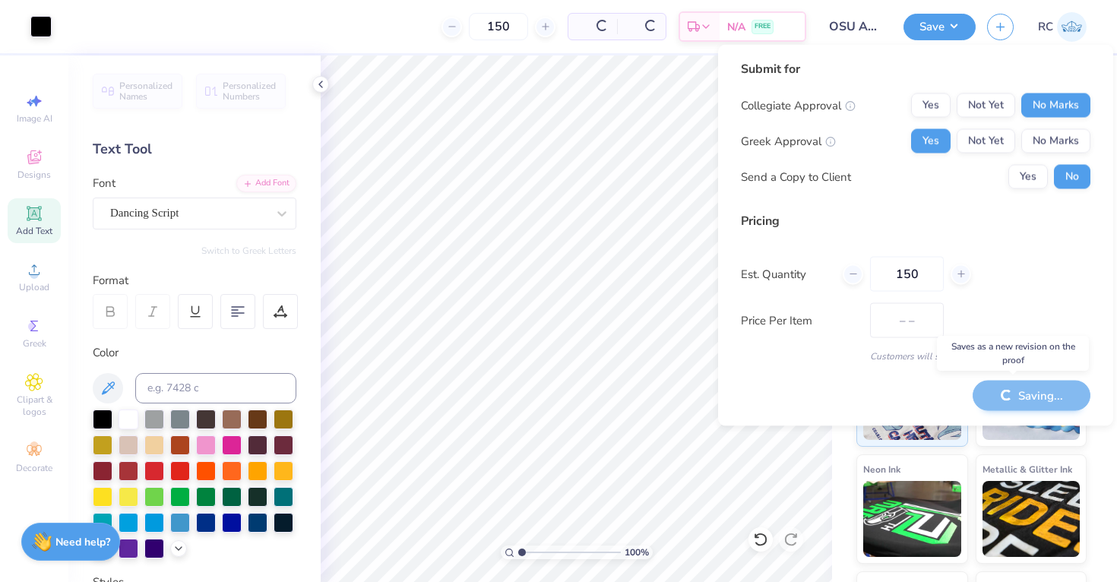
type input "$18.43"
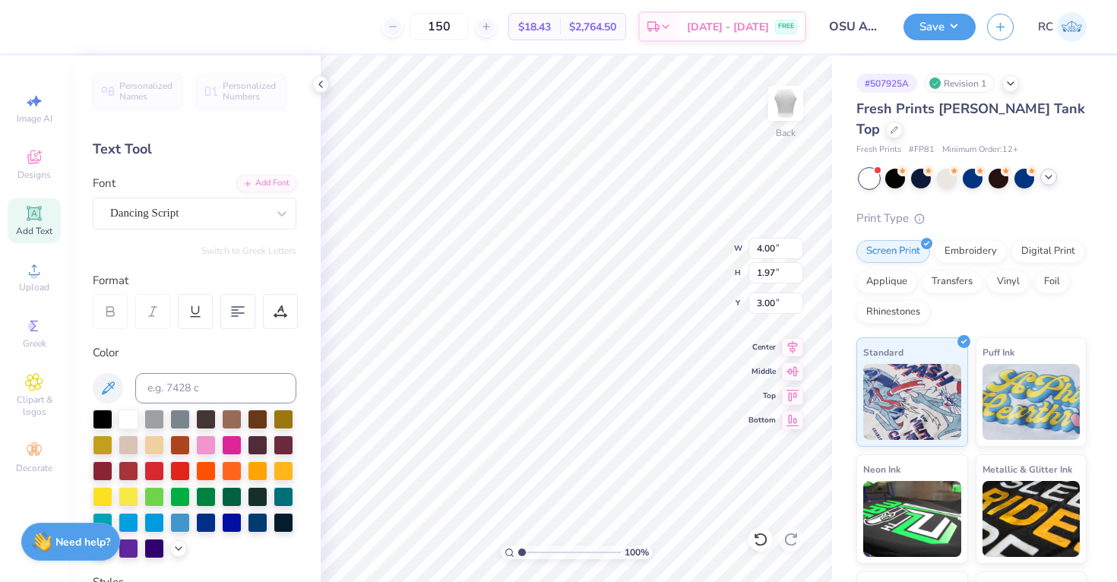
scroll to position [1, 0]
type textarea "Alpha Epsilon Phi"
click at [771, 251] on input "7.19" at bounding box center [776, 248] width 55 height 21
type input "7.00"
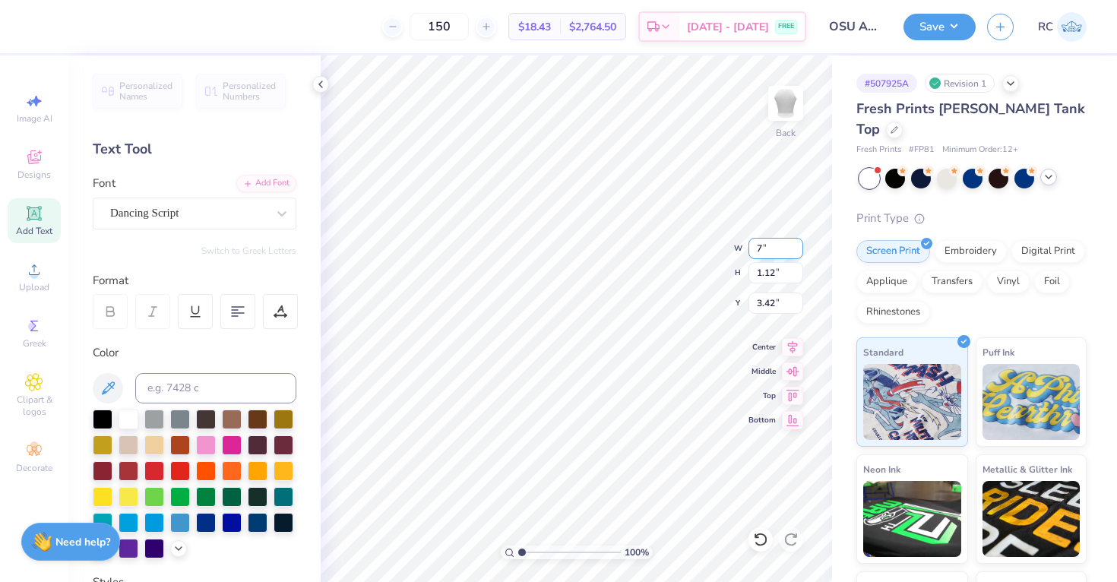
type input "1.09"
click at [775, 306] on input "3.44" at bounding box center [776, 303] width 55 height 21
type input "3.00"
click at [956, 33] on button "Save" at bounding box center [940, 24] width 72 height 27
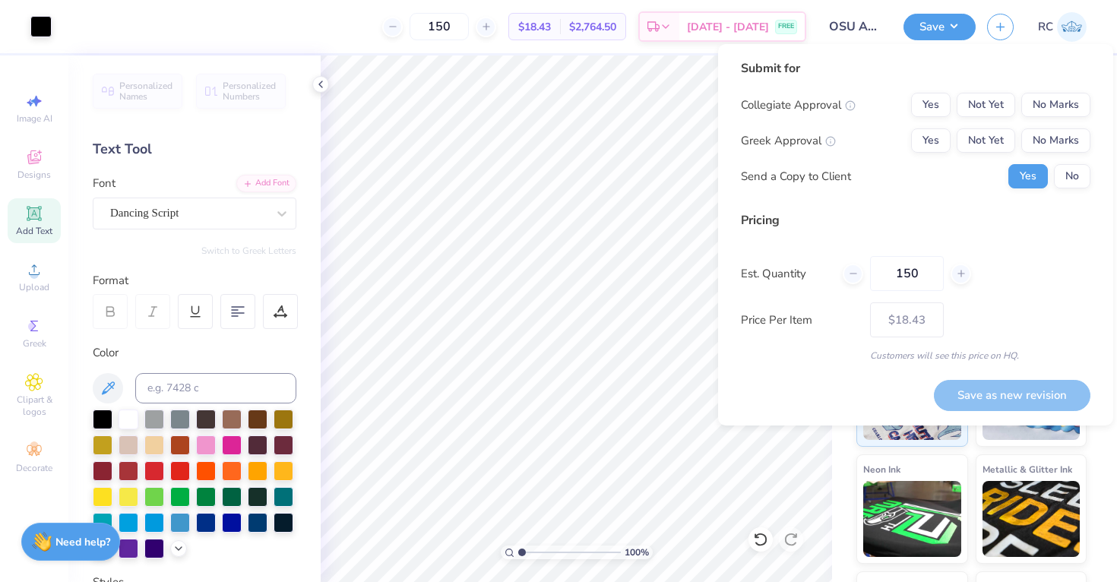
click at [1047, 87] on div "Submit for Collegiate Approval Yes Not Yet No Marks Greek Approval Yes Not Yet …" at bounding box center [916, 129] width 350 height 141
click at [1047, 97] on button "No Marks" at bounding box center [1056, 105] width 69 height 24
click at [937, 132] on button "Yes" at bounding box center [931, 140] width 40 height 24
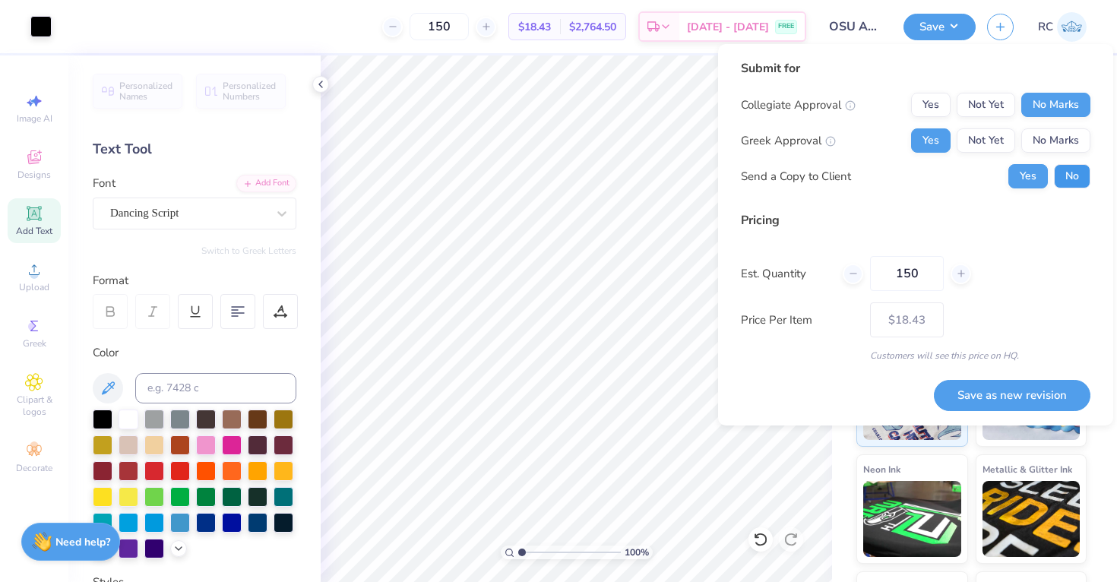
click at [1084, 181] on button "No" at bounding box center [1072, 176] width 36 height 24
click at [1006, 385] on button "Save as new revision" at bounding box center [1012, 395] width 157 height 31
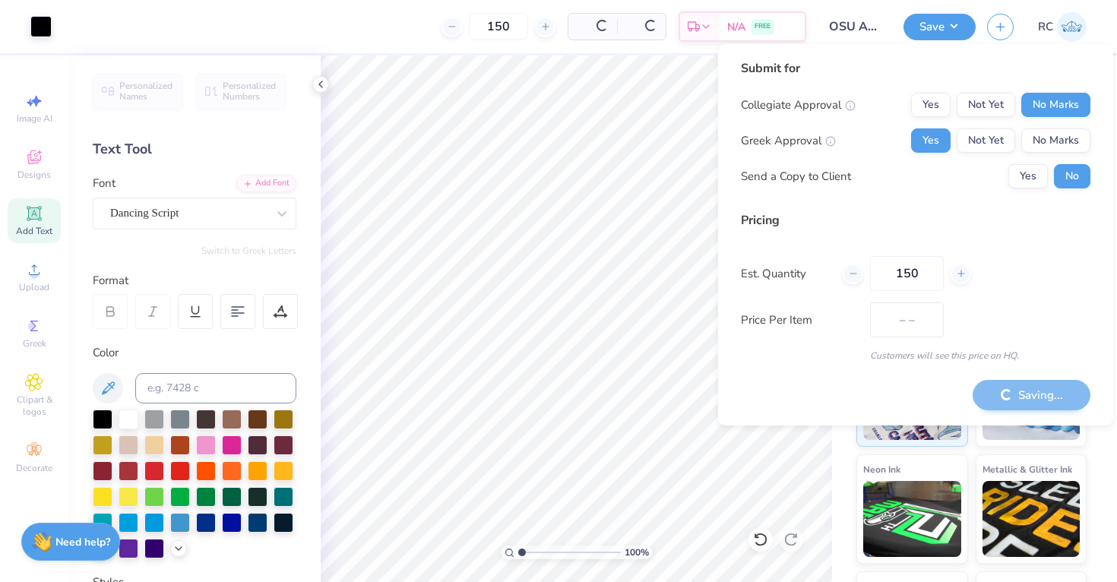
type input "$18.43"
